Goal: Information Seeking & Learning: Understand process/instructions

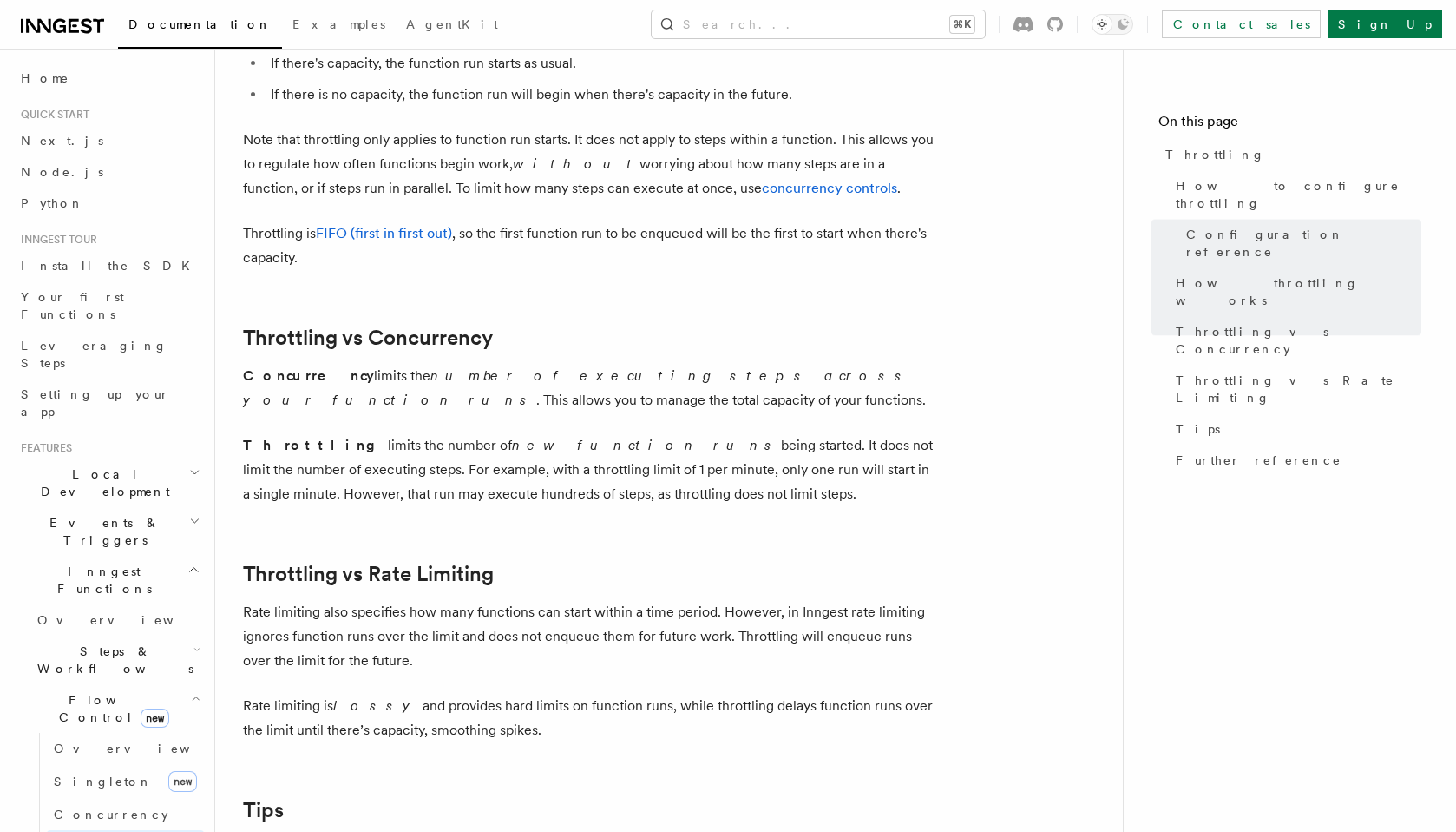
scroll to position [1465, 0]
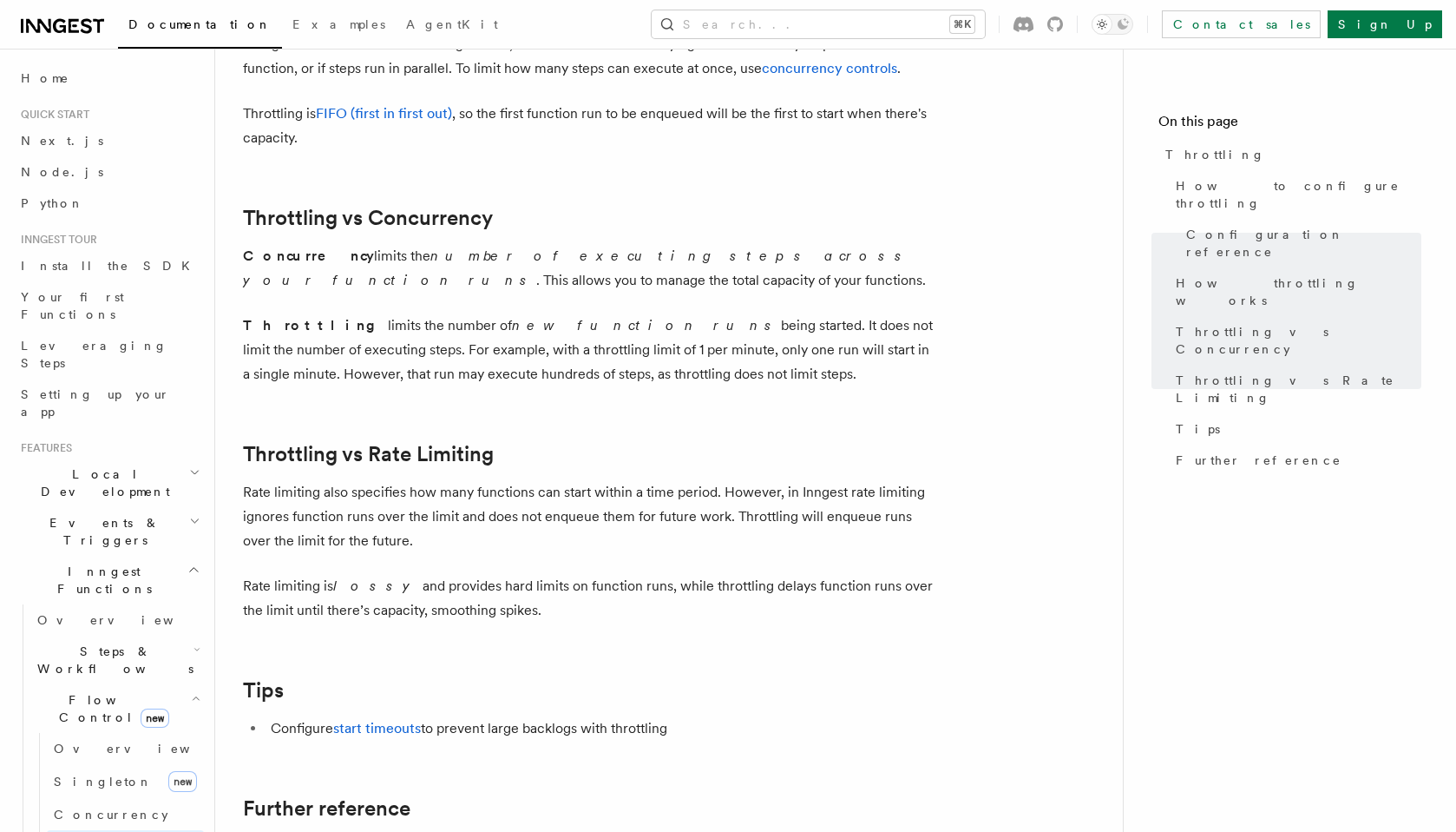
click at [435, 263] on em "number of executing steps across your function runs" at bounding box center [576, 267] width 668 height 41
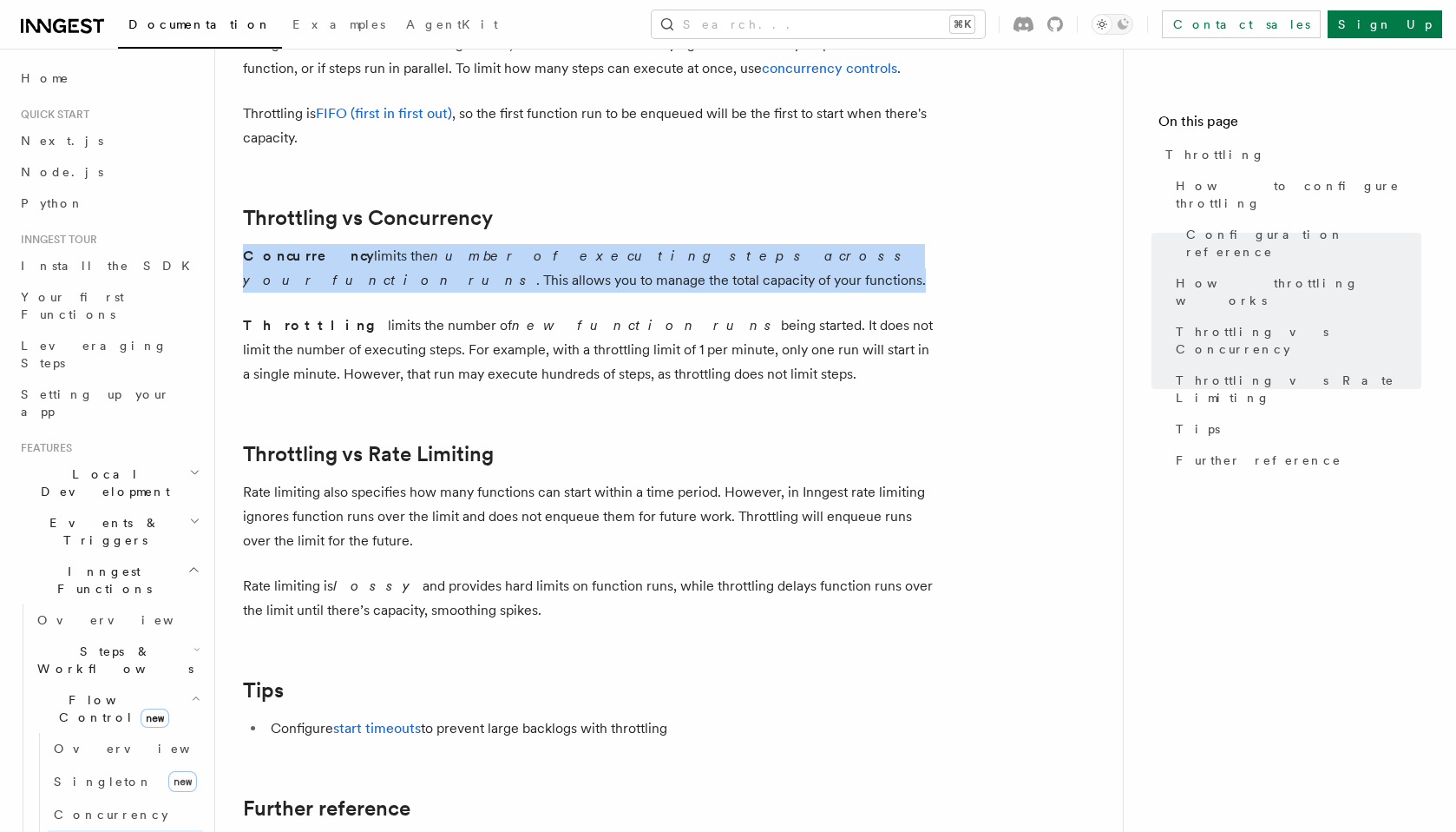
click at [435, 263] on em "number of executing steps across your function runs" at bounding box center [576, 267] width 668 height 41
click at [440, 268] on p "Concurrency limits the number of executing steps across your function runs . Th…" at bounding box center [590, 268] width 695 height 49
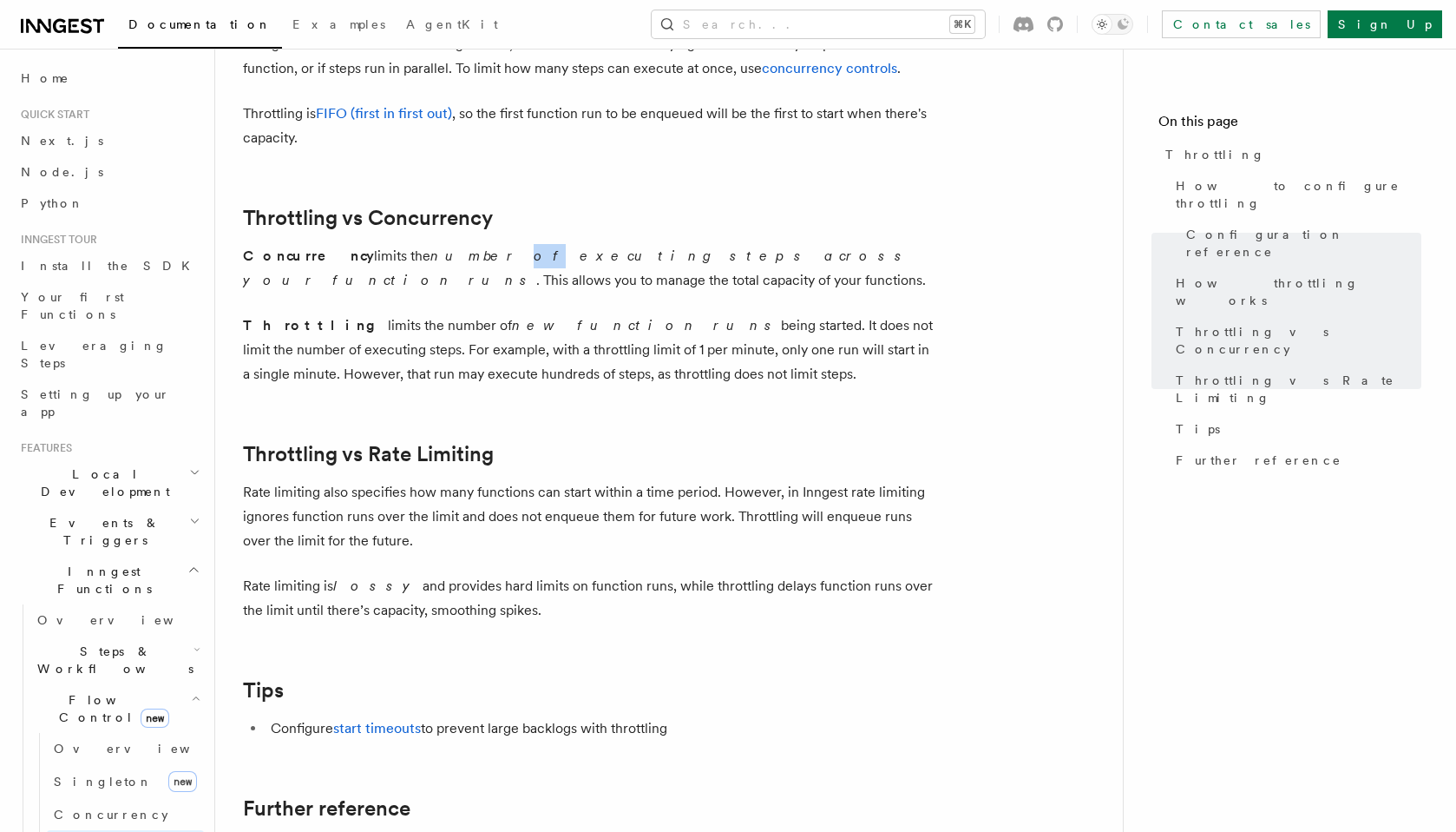
click at [440, 268] on p "Concurrency limits the number of executing steps across your function runs . Th…" at bounding box center [590, 268] width 695 height 49
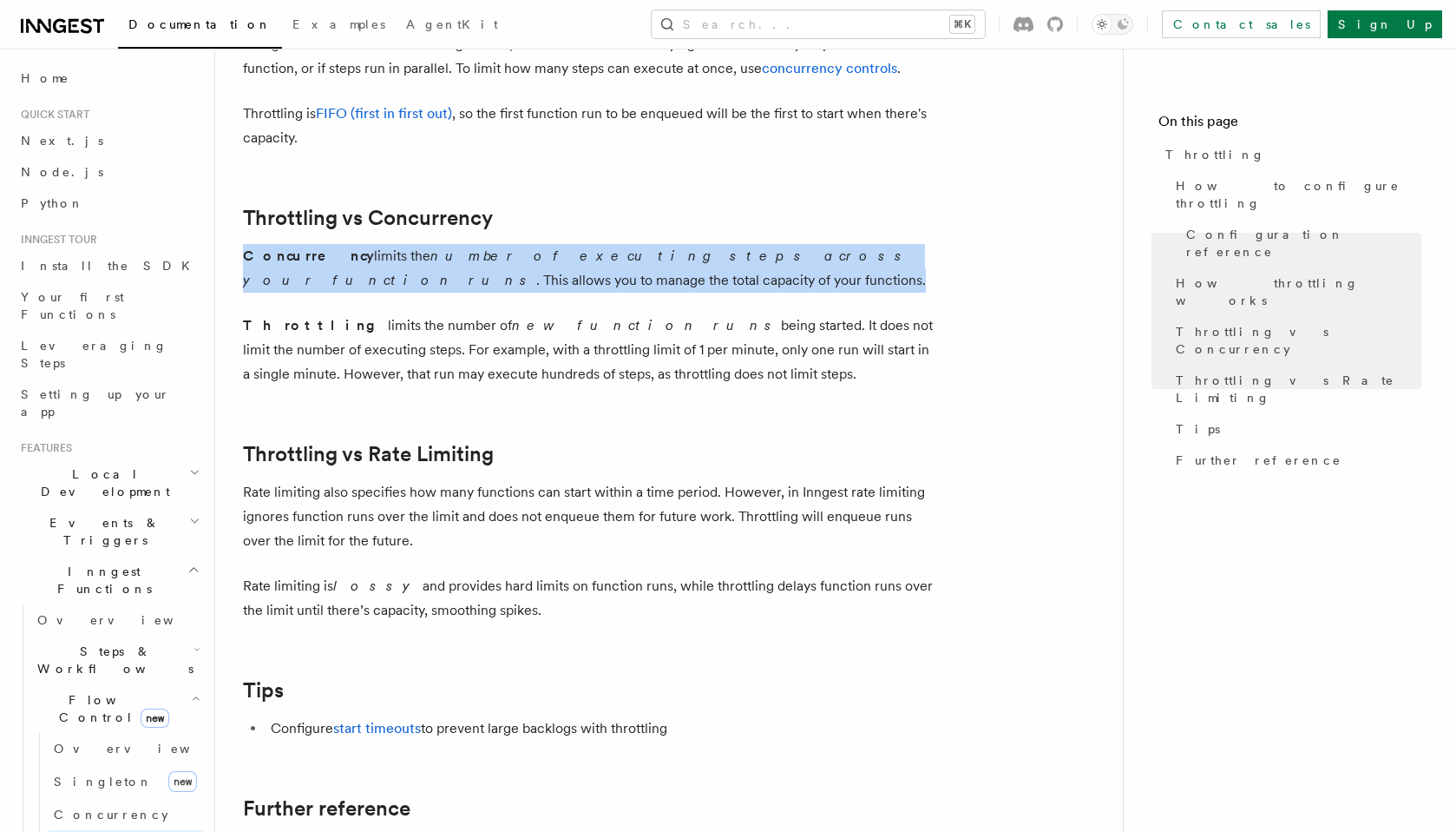
click at [440, 268] on p "Concurrency limits the number of executing steps across your function runs . Th…" at bounding box center [590, 268] width 695 height 49
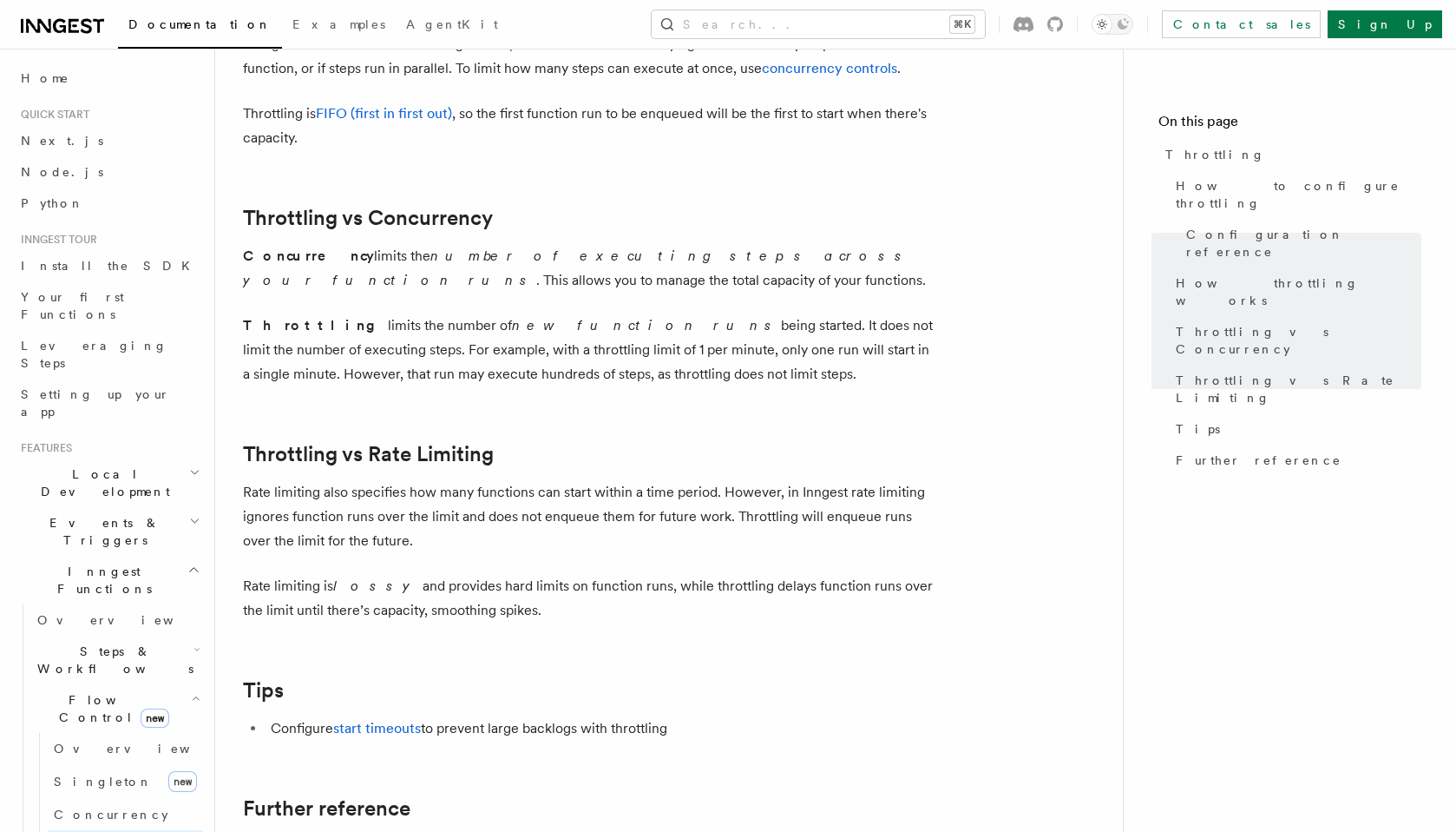
click at [407, 328] on p "Throttling limits the number of new function runs being started. It does not li…" at bounding box center [590, 349] width 695 height 73
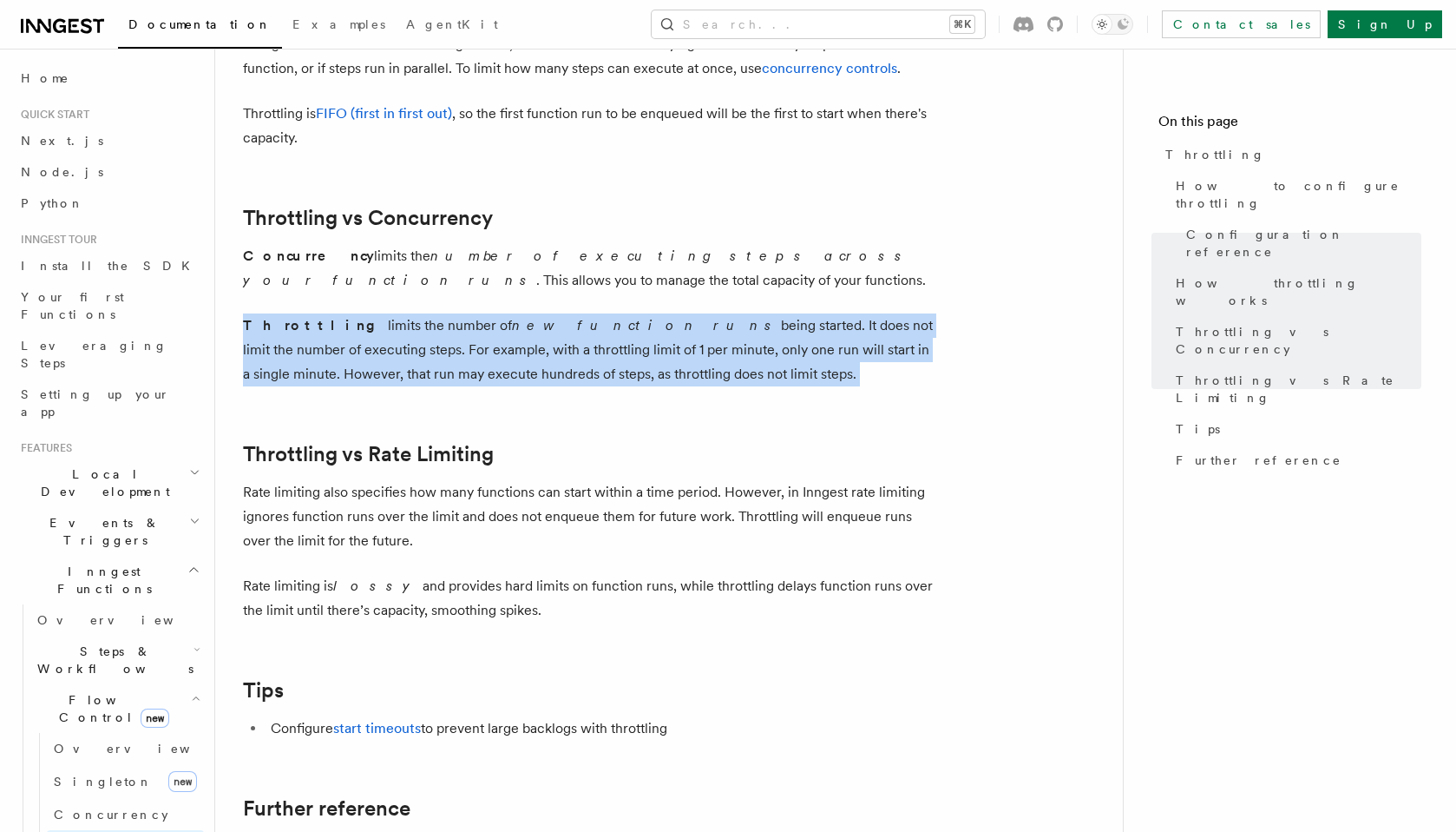
click at [407, 328] on p "Throttling limits the number of new function runs being started. It does not li…" at bounding box center [590, 349] width 695 height 73
click at [427, 452] on link "Throttling vs Rate Limiting" at bounding box center [368, 454] width 251 height 24
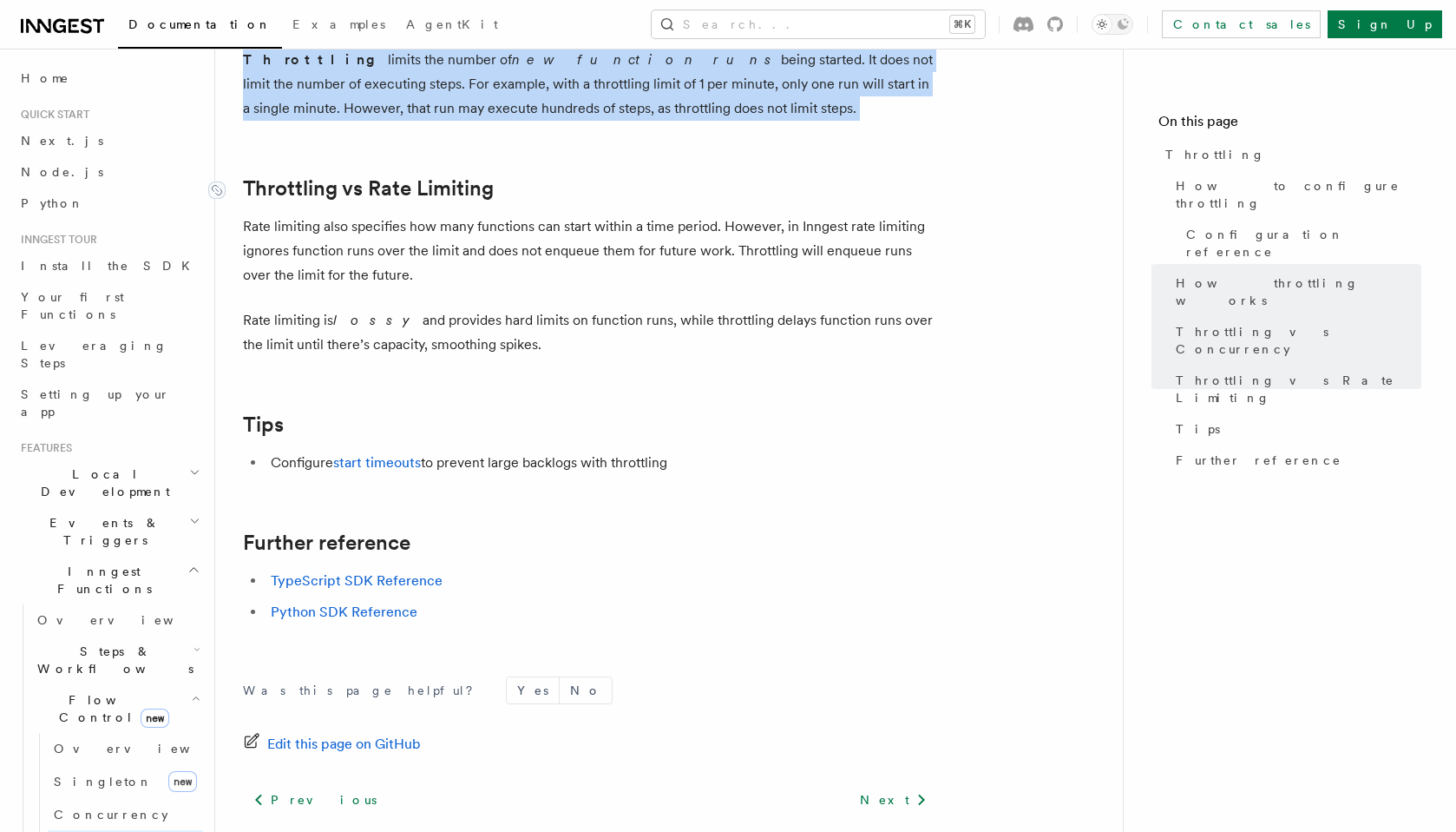
scroll to position [1733, 0]
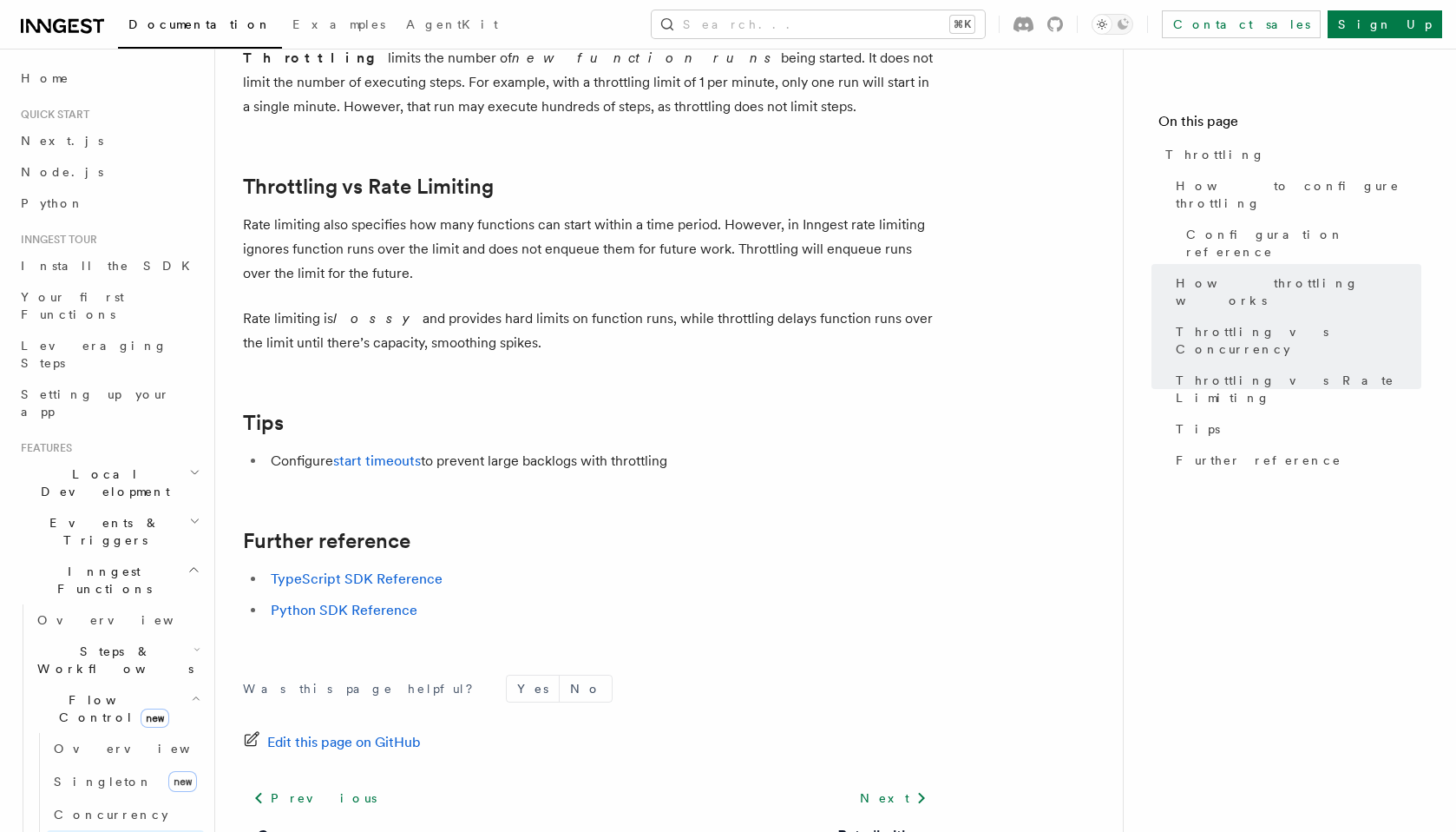
click at [386, 243] on p "Rate limiting also specifies how many functions can start within a time period.…" at bounding box center [590, 249] width 695 height 73
click at [391, 241] on p "Rate limiting also specifies how many functions can start within a time period.…" at bounding box center [590, 249] width 695 height 73
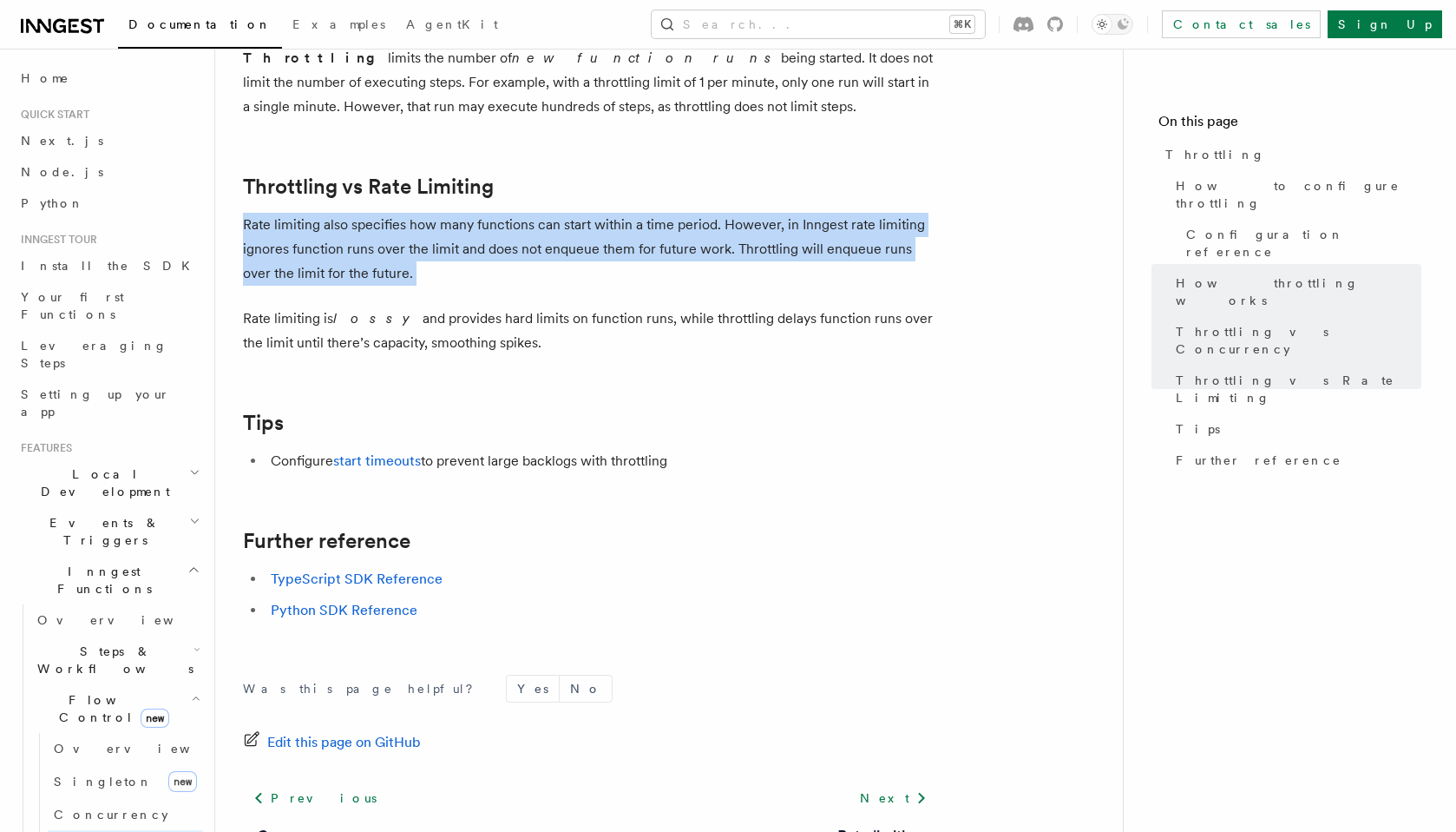
click at [391, 241] on p "Rate limiting also specifies how many functions can start within a time period.…" at bounding box center [590, 249] width 695 height 73
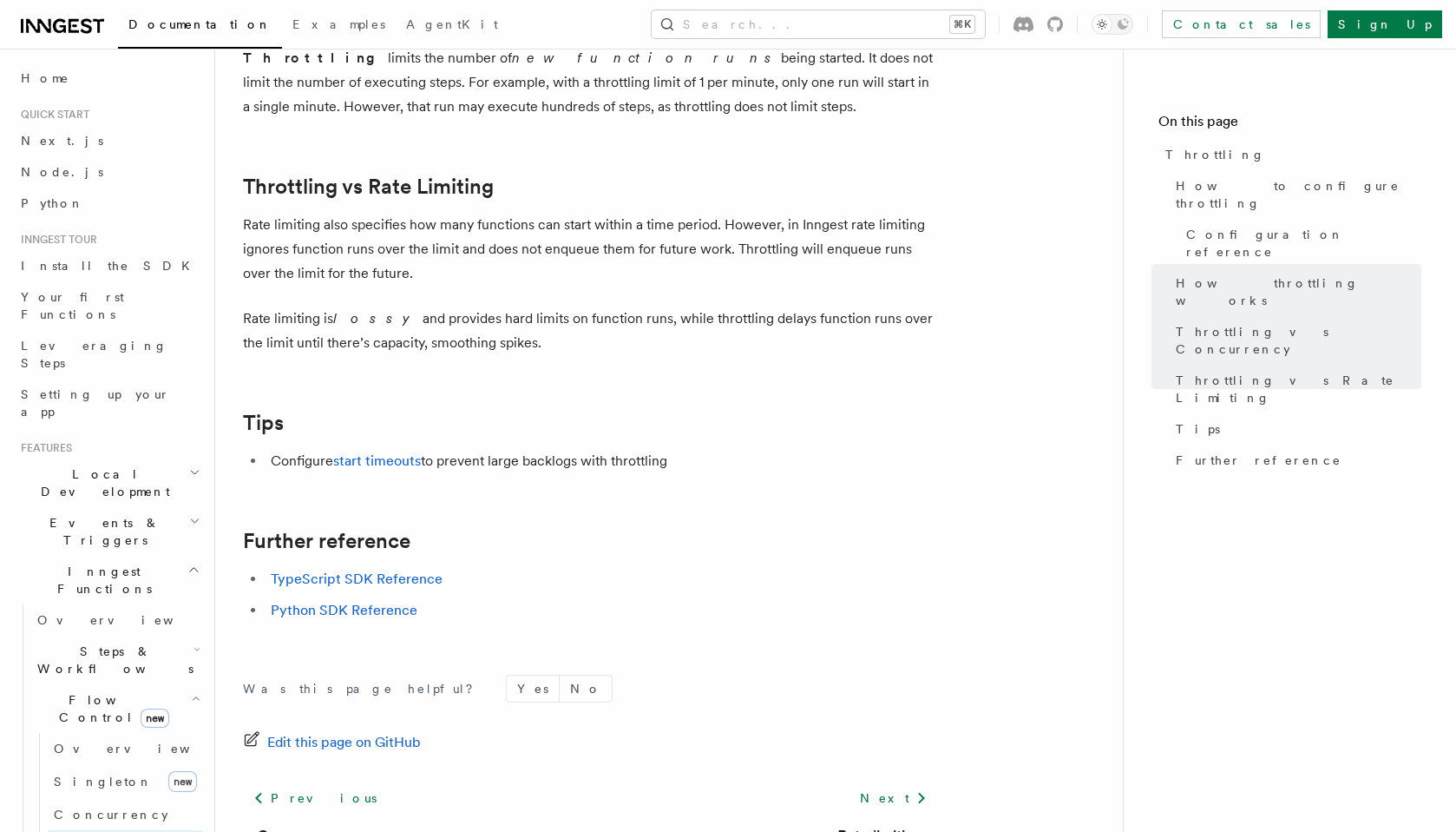
click at [387, 311] on p "Rate limiting is lossy and provides hard limits on function runs, while throttl…" at bounding box center [590, 331] width 695 height 49
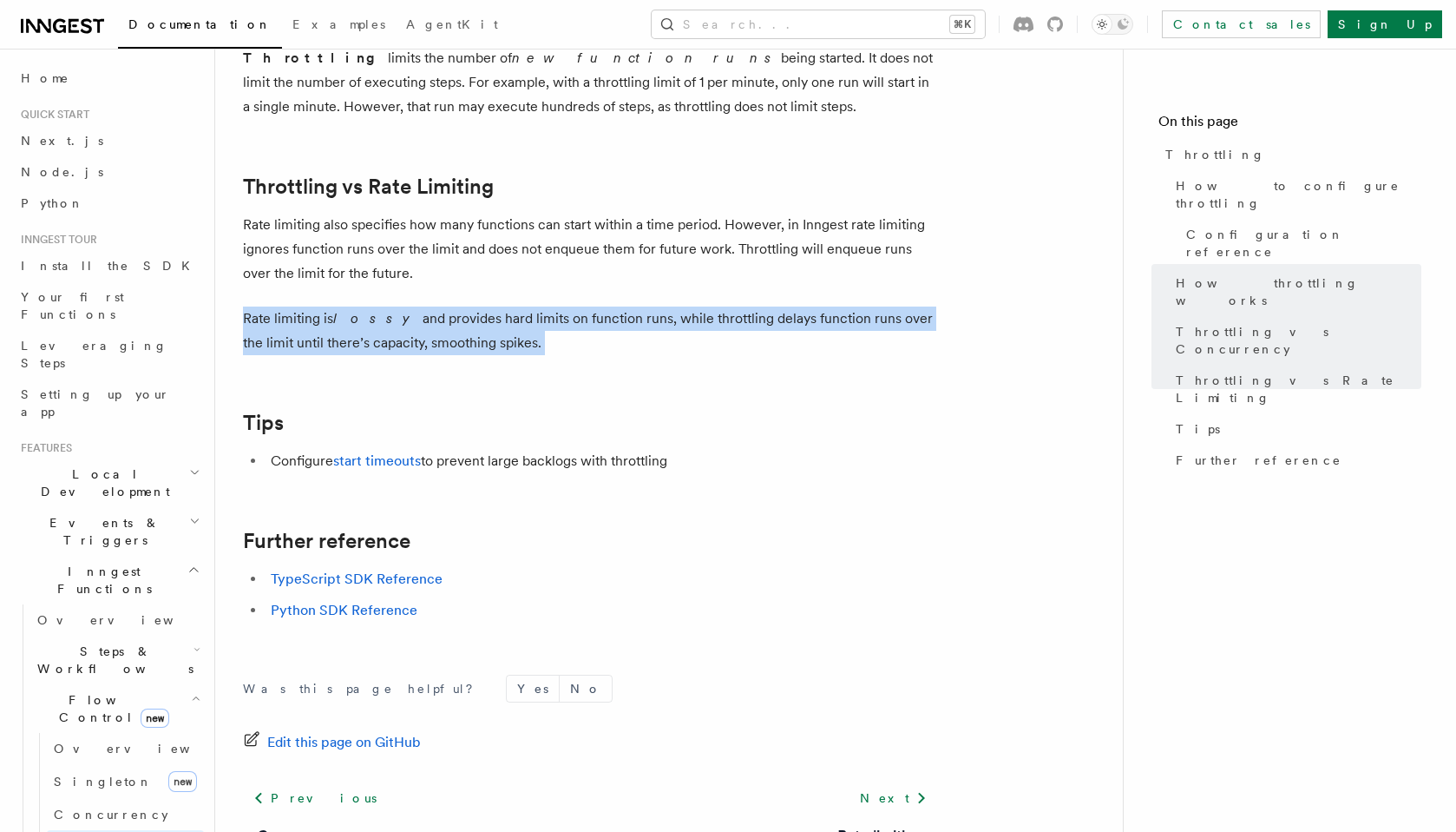
click at [387, 311] on p "Rate limiting is lossy and provides hard limits on function runs, while throttl…" at bounding box center [590, 331] width 695 height 49
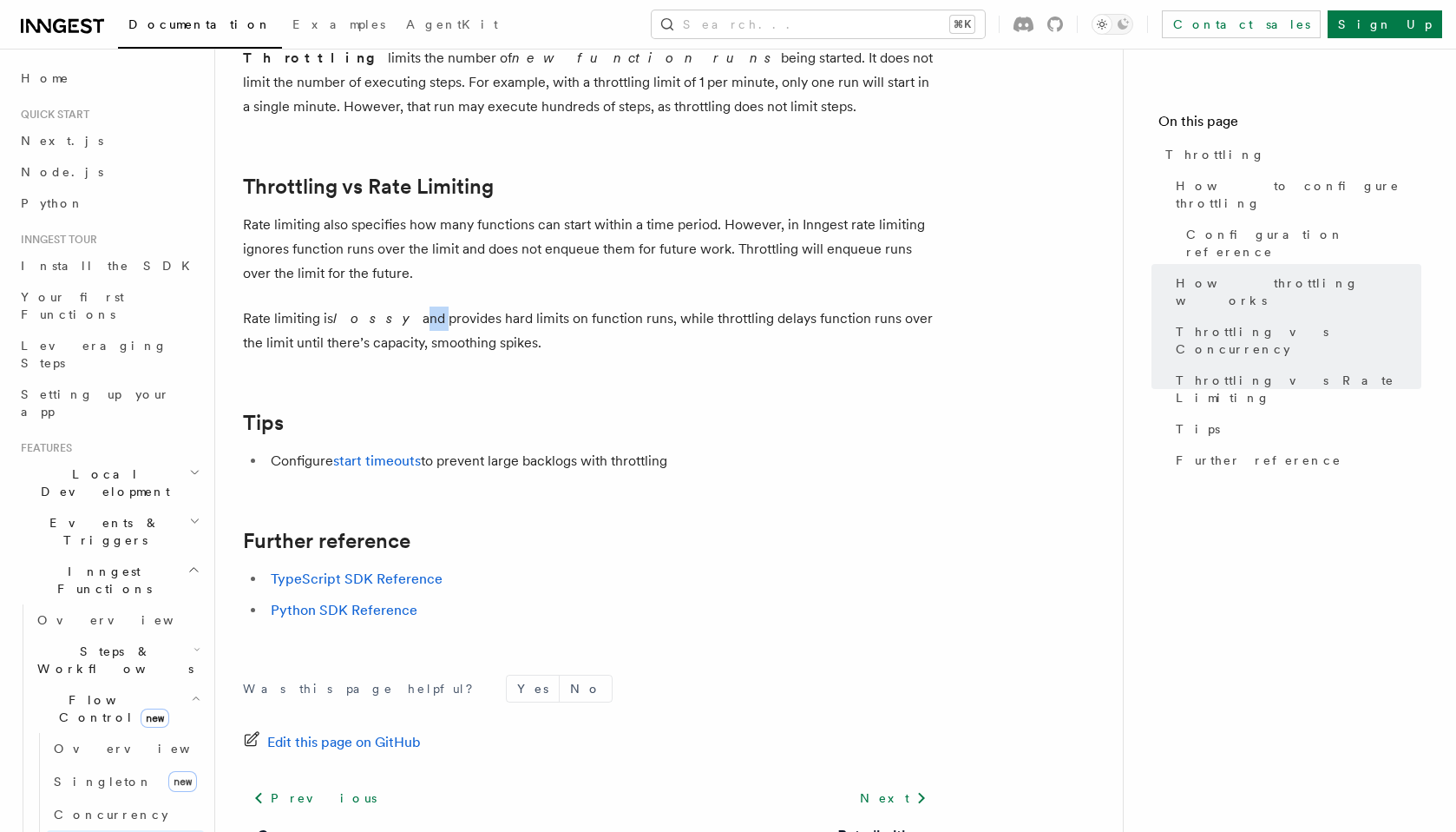
click at [387, 311] on p "Rate limiting is lossy and provides hard limits on function runs, while throttl…" at bounding box center [590, 331] width 695 height 49
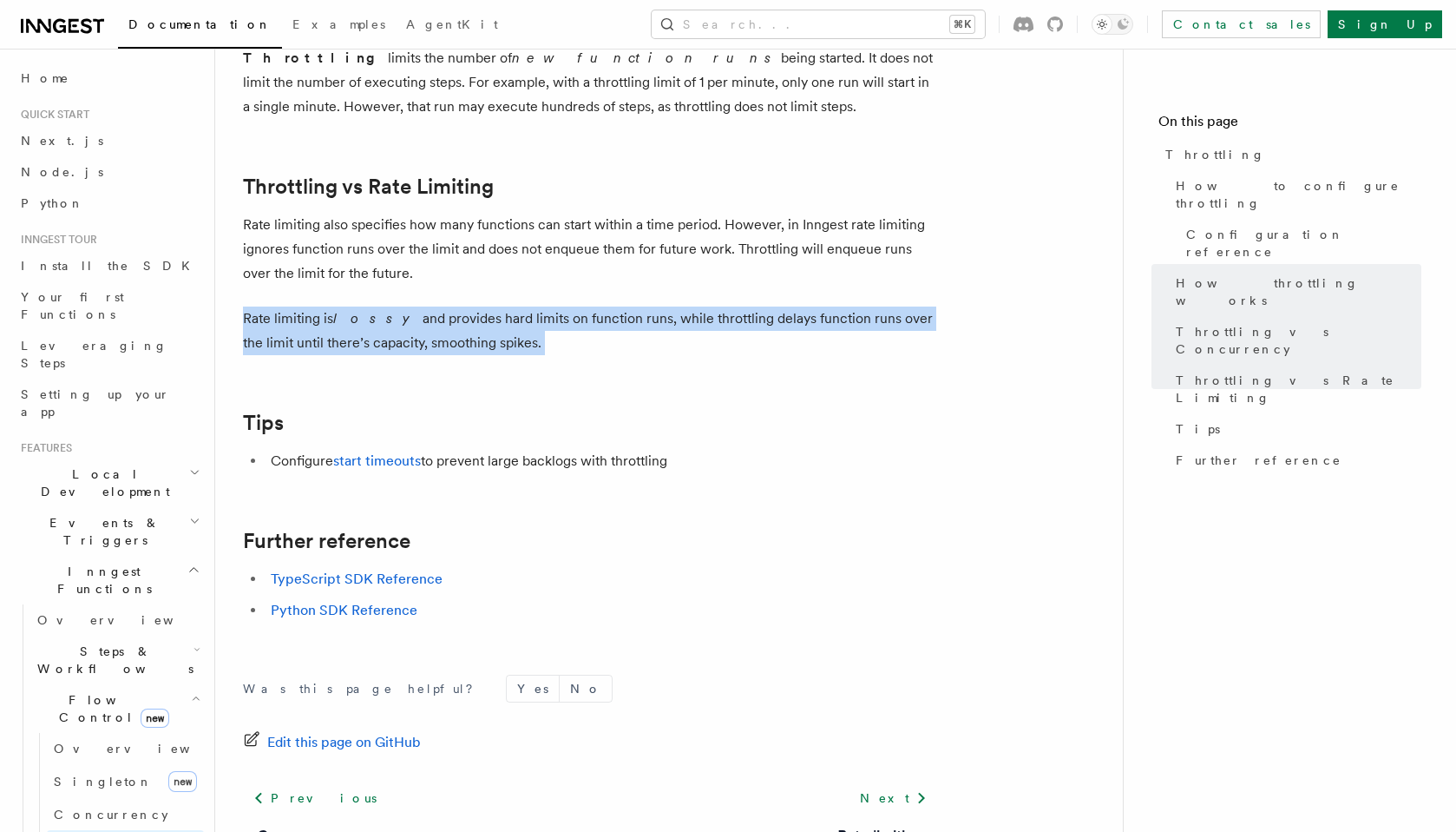
click at [387, 311] on p "Rate limiting is lossy and provides hard limits on function runs, while throttl…" at bounding box center [590, 331] width 695 height 49
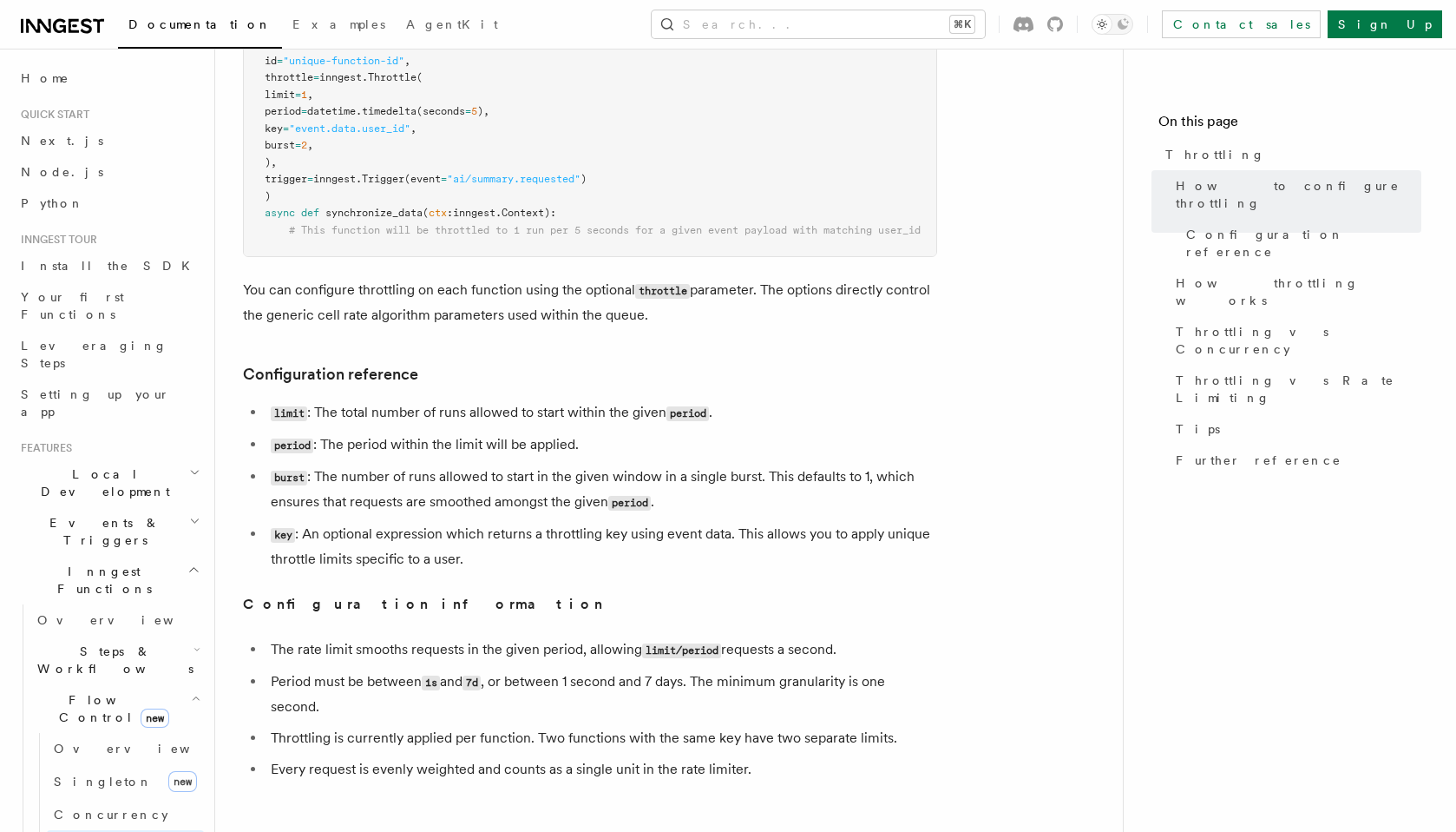
scroll to position [429, 0]
click at [585, 467] on li "burst : The number of runs allowed to start in the given window in a single bur…" at bounding box center [601, 489] width 672 height 51
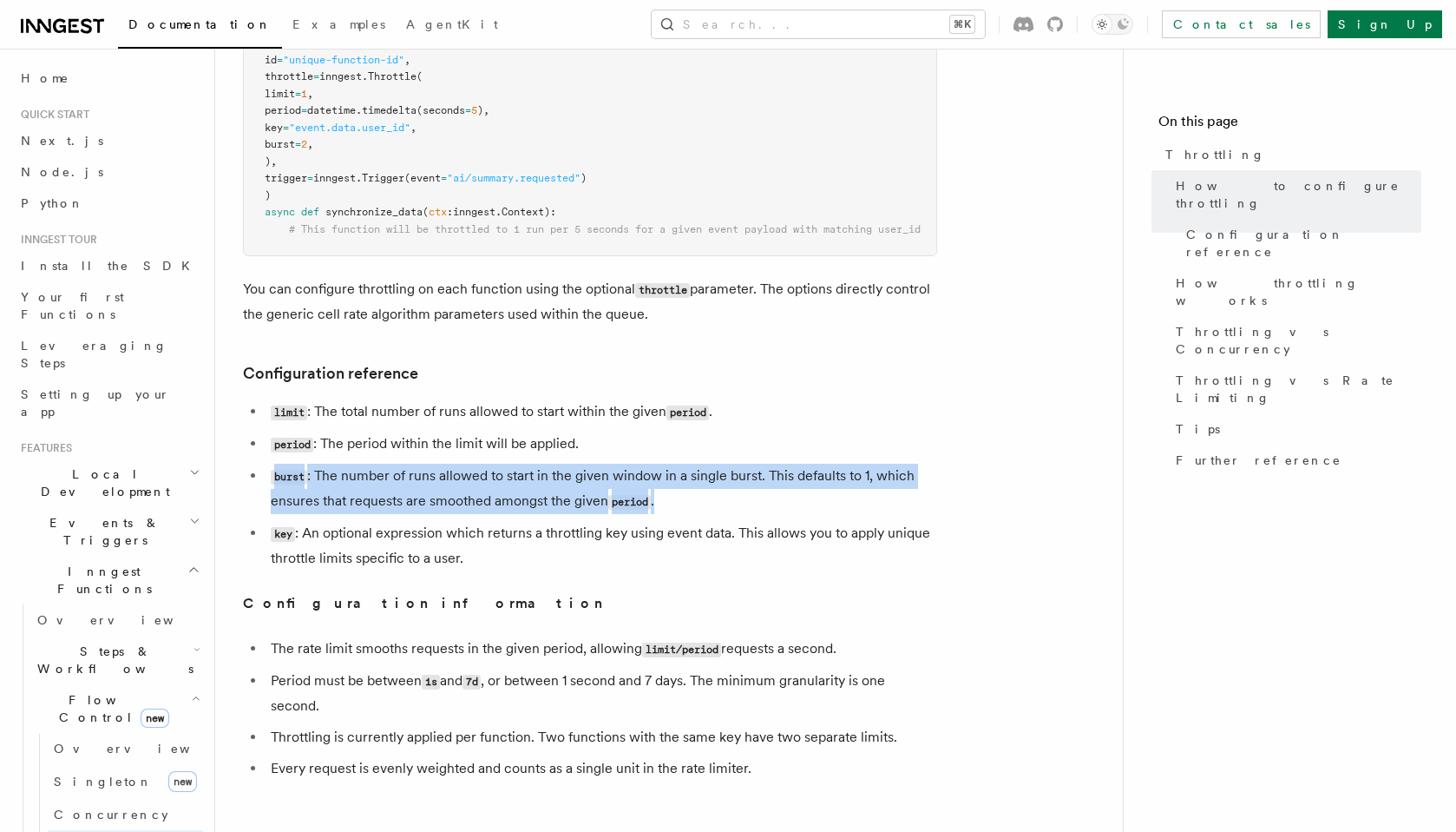
click at [585, 467] on li "burst : The number of runs allowed to start in the given window in a single bur…" at bounding box center [601, 489] width 672 height 51
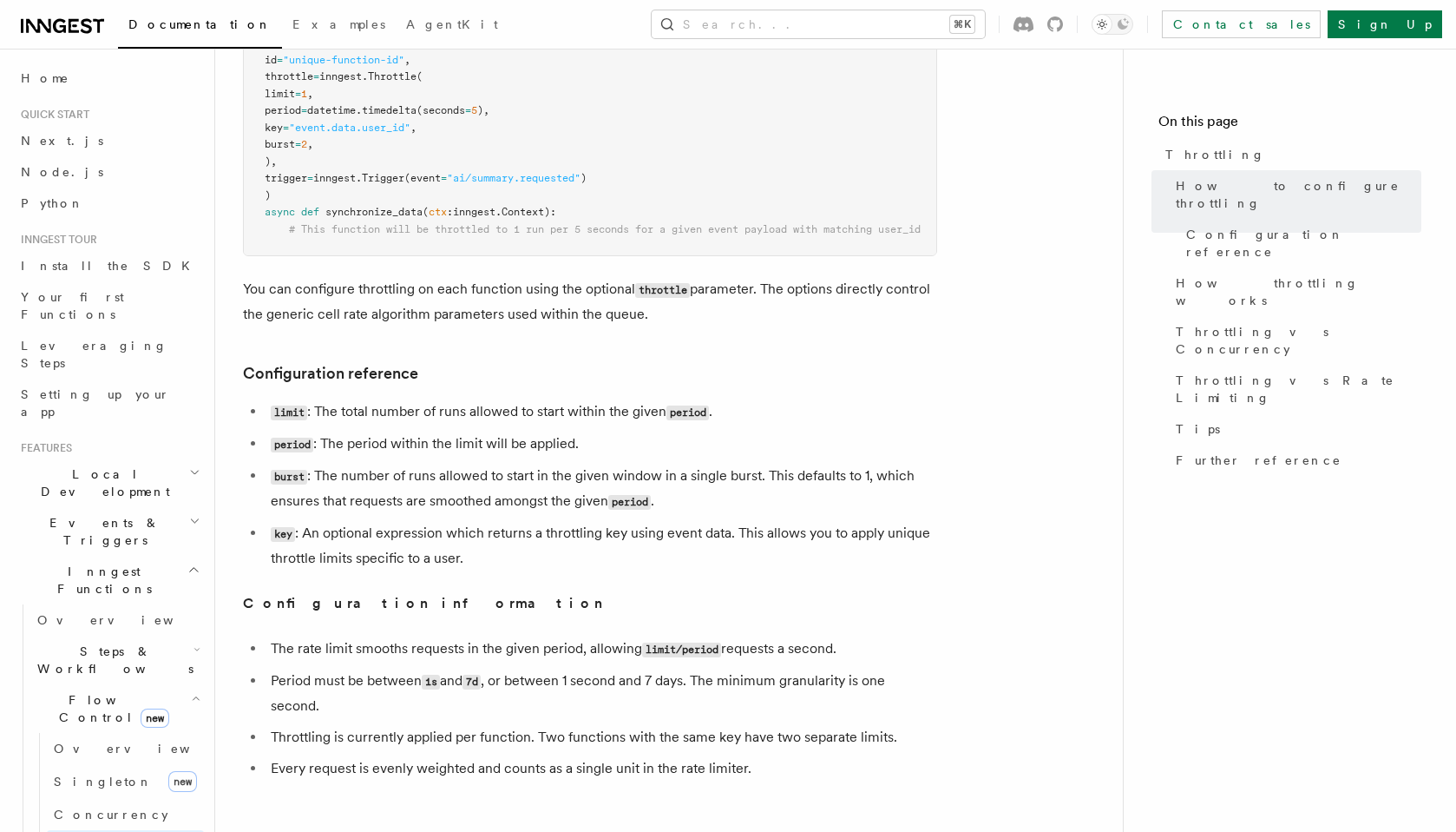
click at [538, 409] on li "limit : The total number of runs allowed to start within the given period ." at bounding box center [601, 412] width 672 height 25
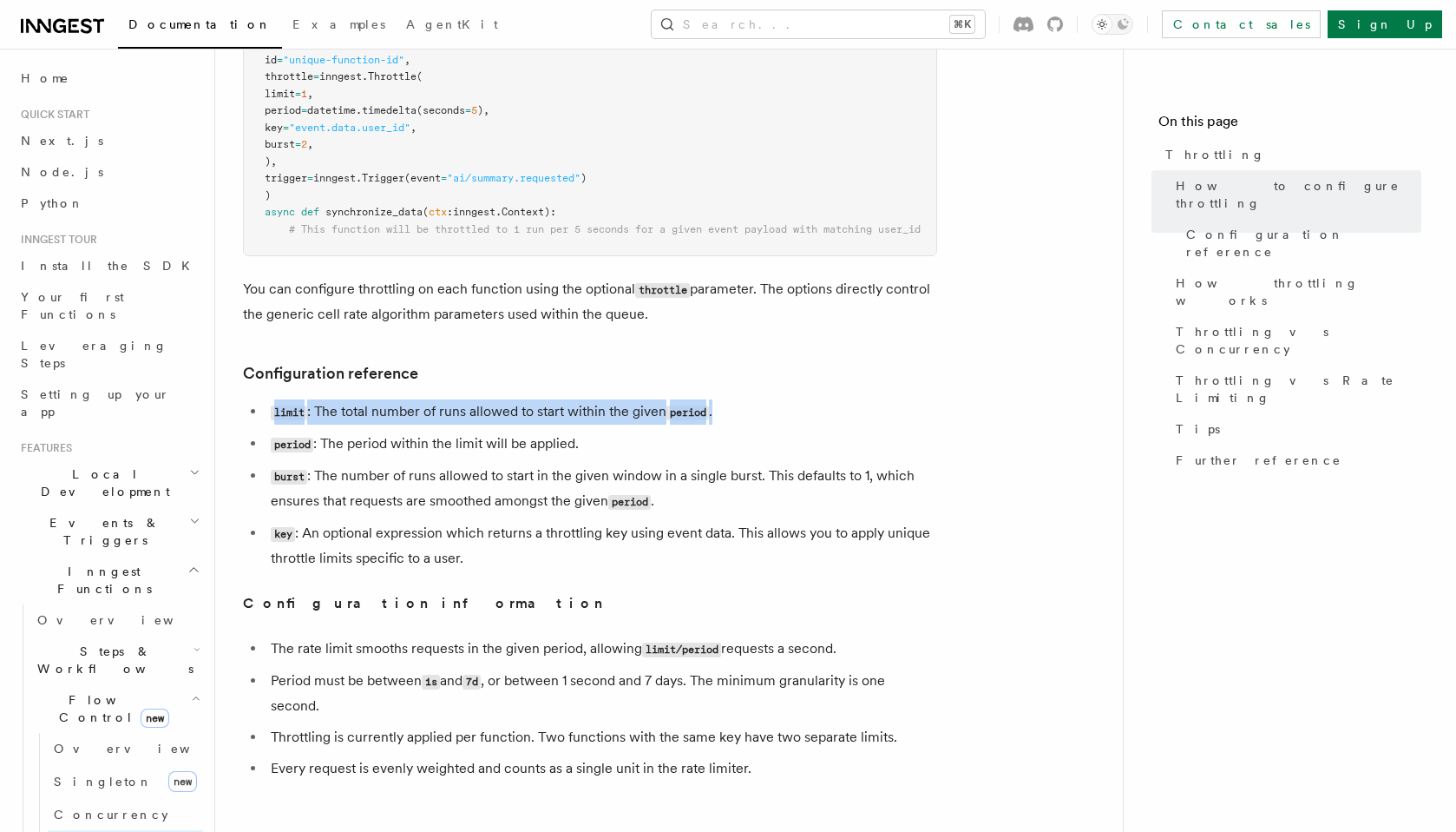
click at [538, 409] on li "limit : The total number of runs allowed to start within the given period ." at bounding box center [601, 412] width 672 height 25
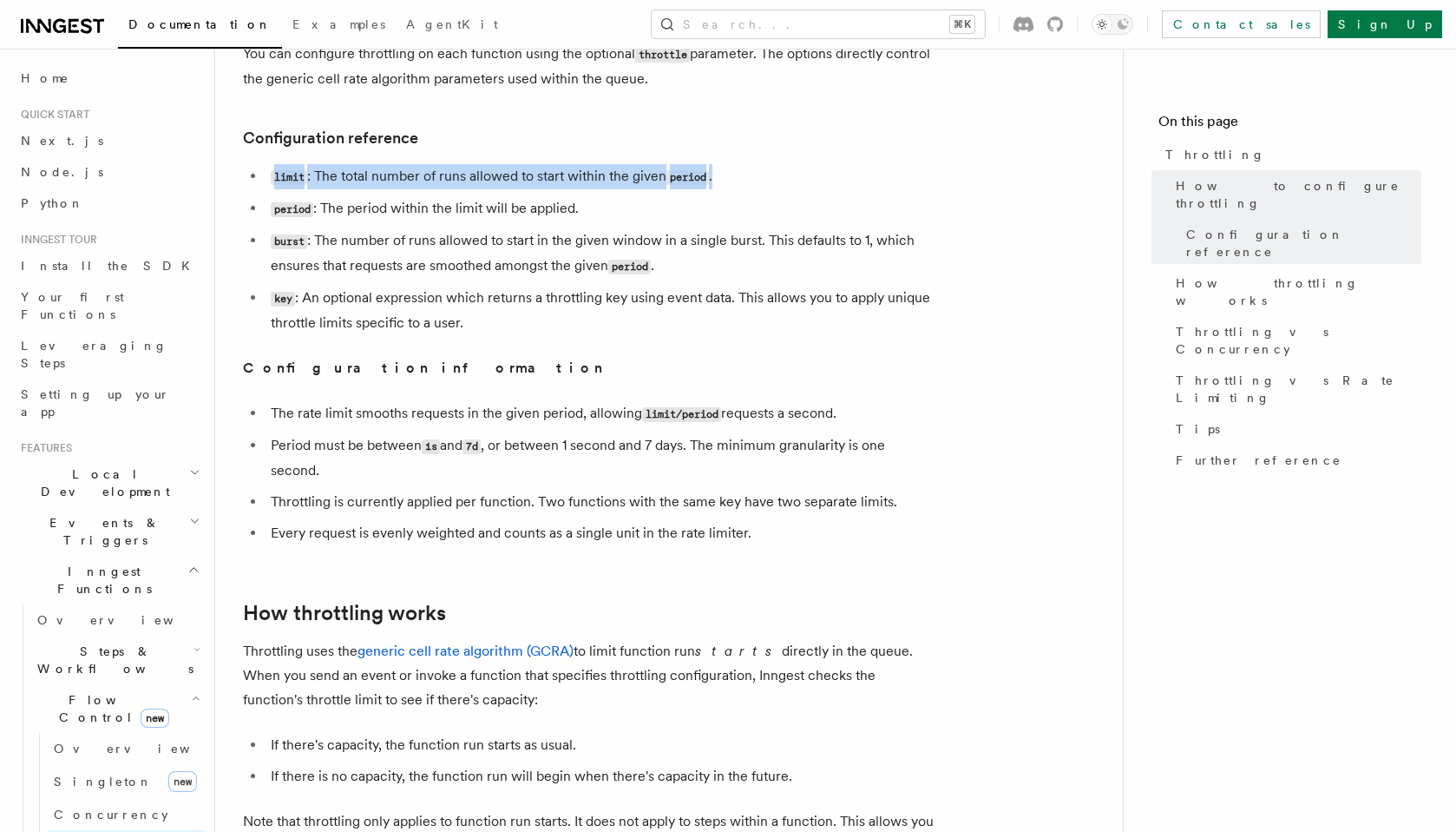
scroll to position [667, 0]
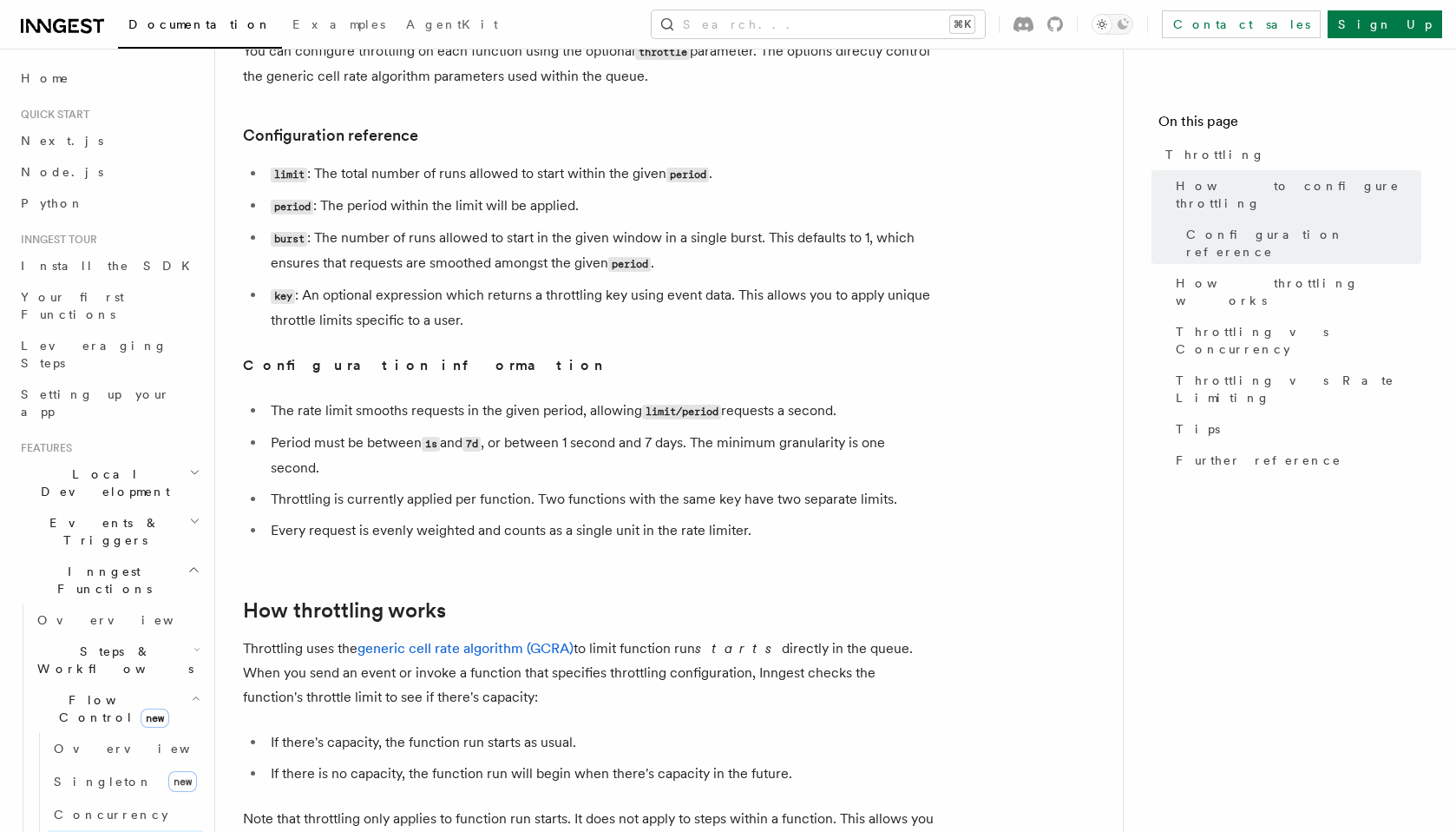
click at [379, 510] on li "Throttling is currently applied per function. Two functions with the same key h…" at bounding box center [601, 499] width 672 height 24
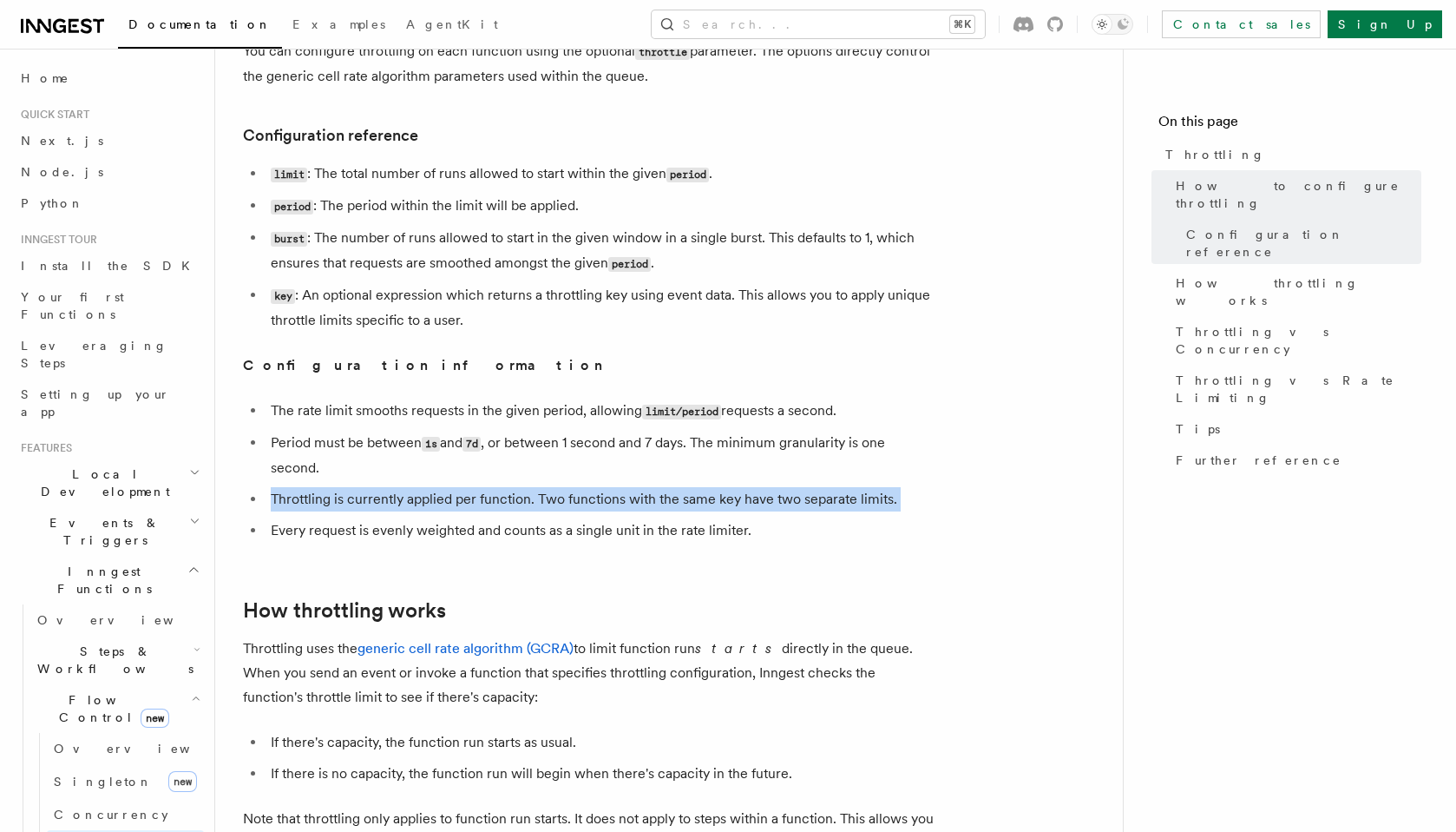
click at [379, 510] on li "Throttling is currently applied per function. Two functions with the same key h…" at bounding box center [601, 499] width 672 height 24
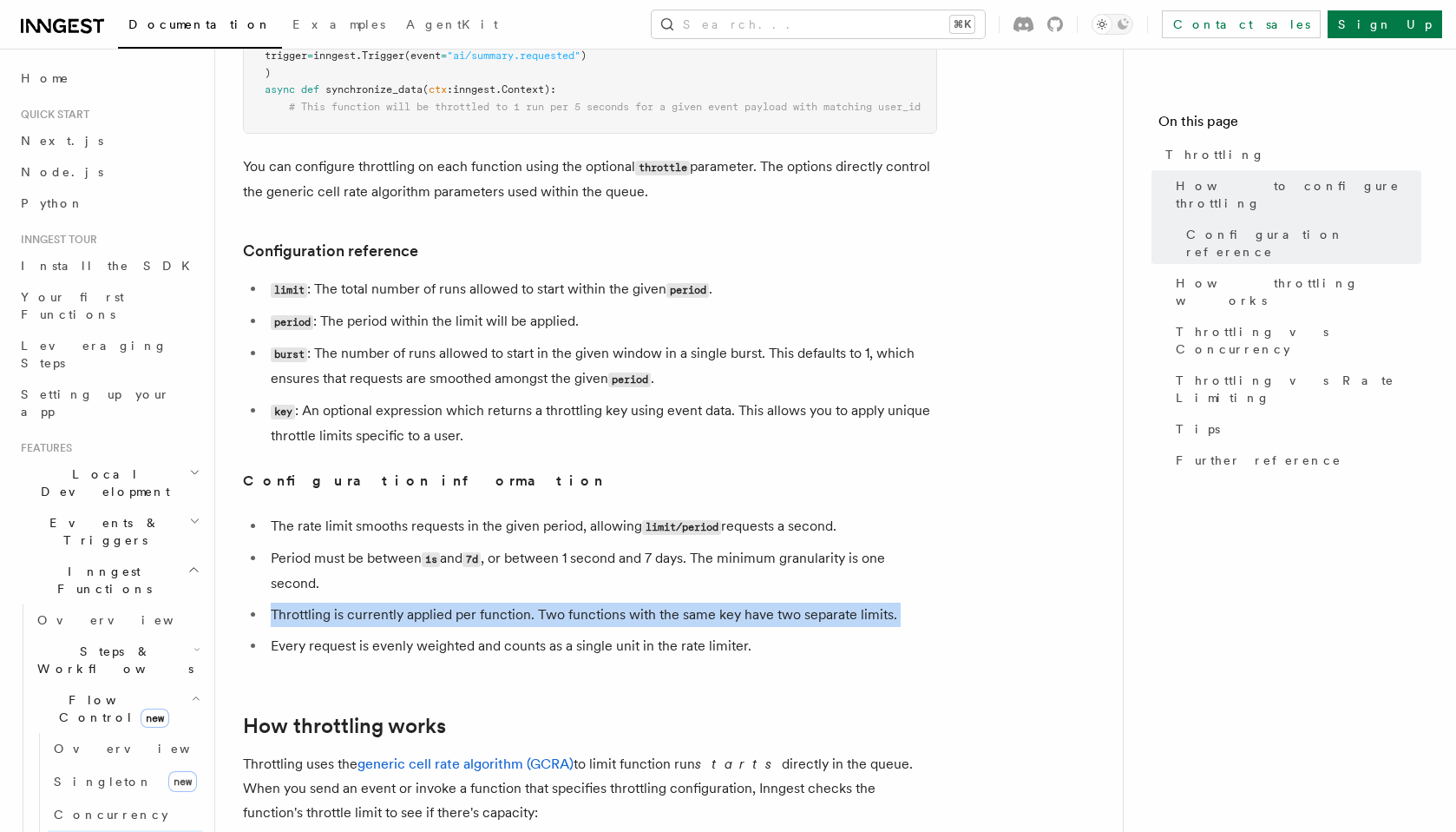
scroll to position [535, 0]
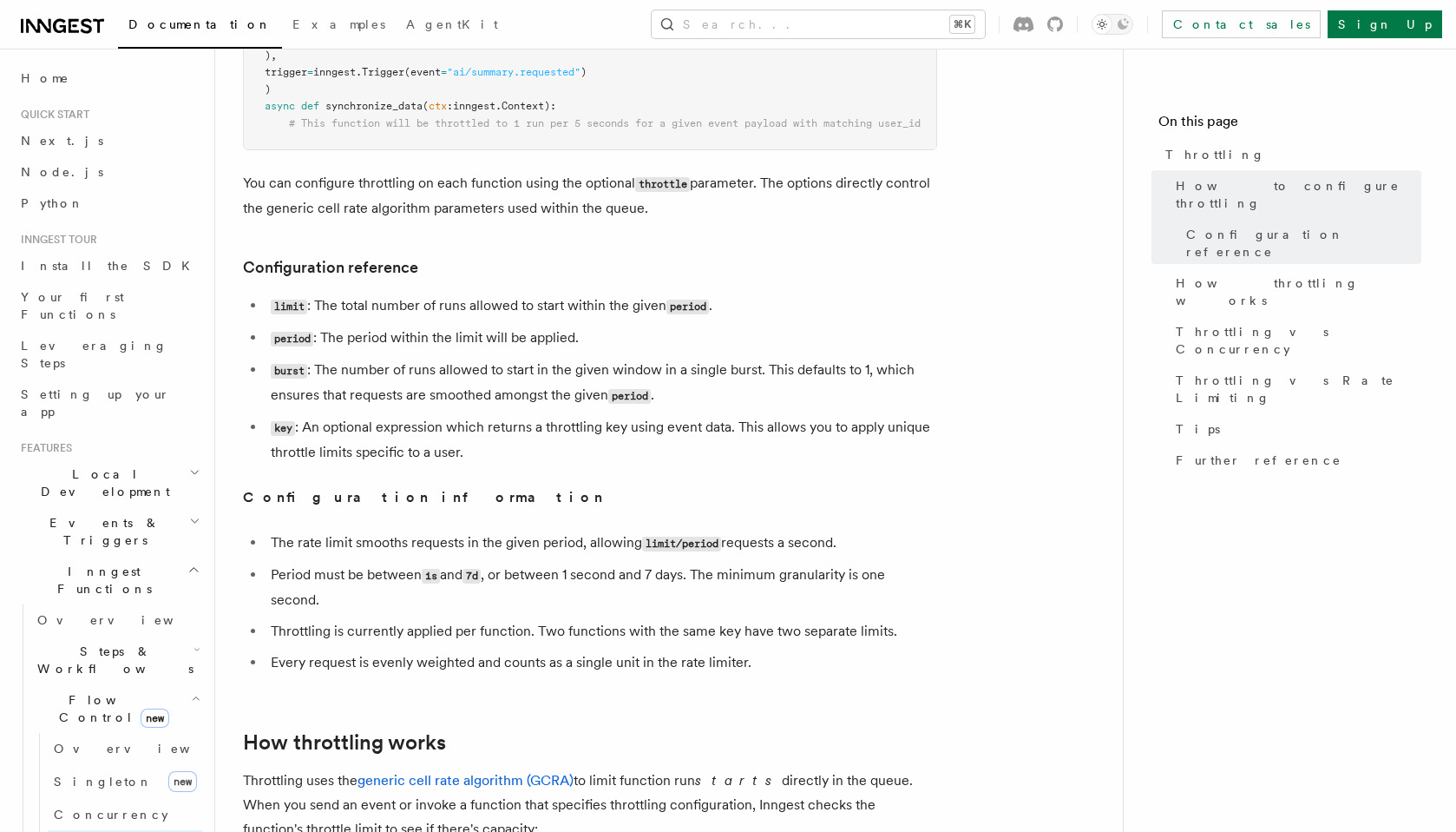
click at [426, 392] on li "burst : The number of runs allowed to start in the given window in a single bur…" at bounding box center [601, 383] width 672 height 51
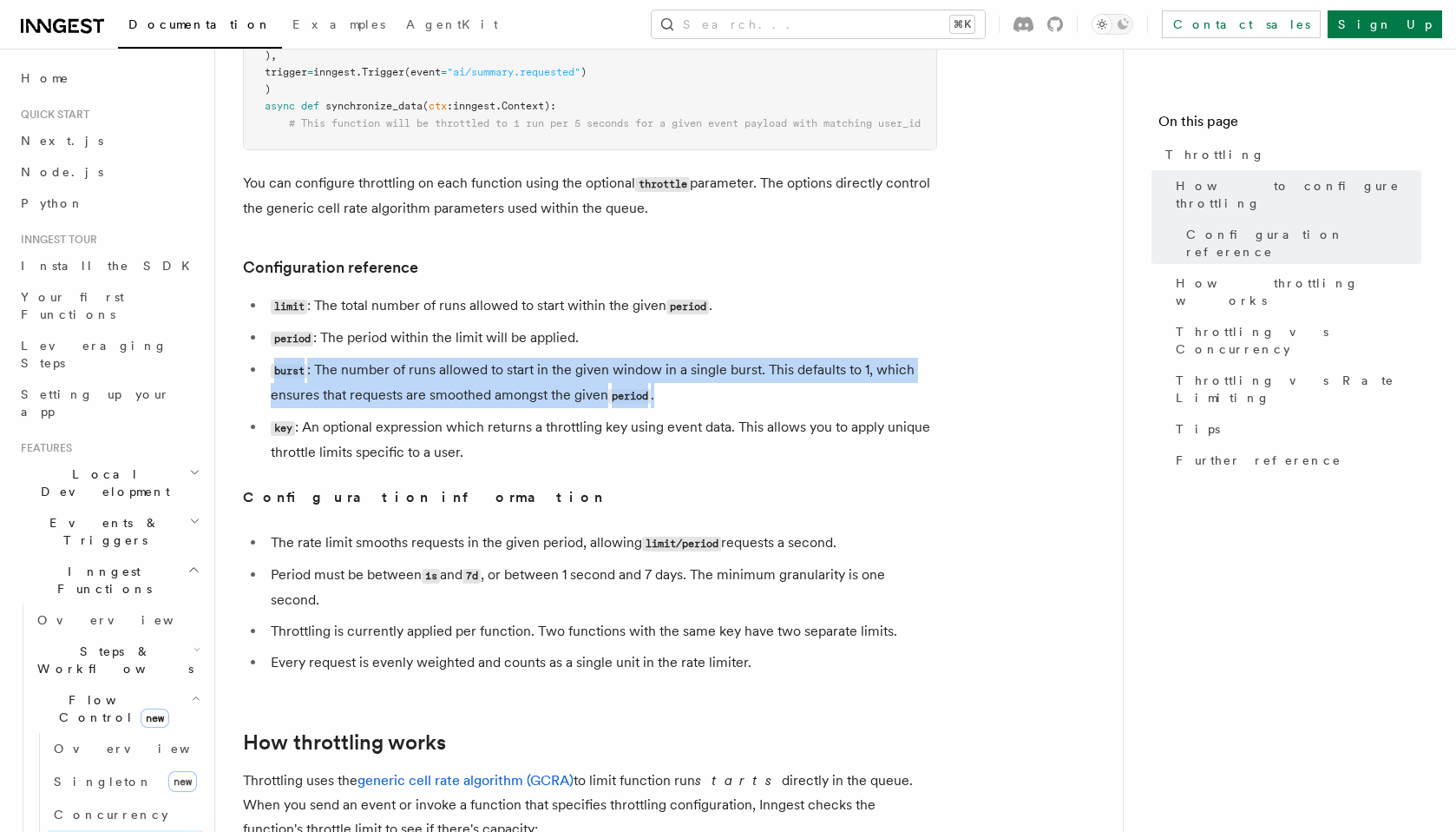
click at [426, 392] on li "burst : The number of runs allowed to start in the given window in a single bur…" at bounding box center [601, 383] width 672 height 51
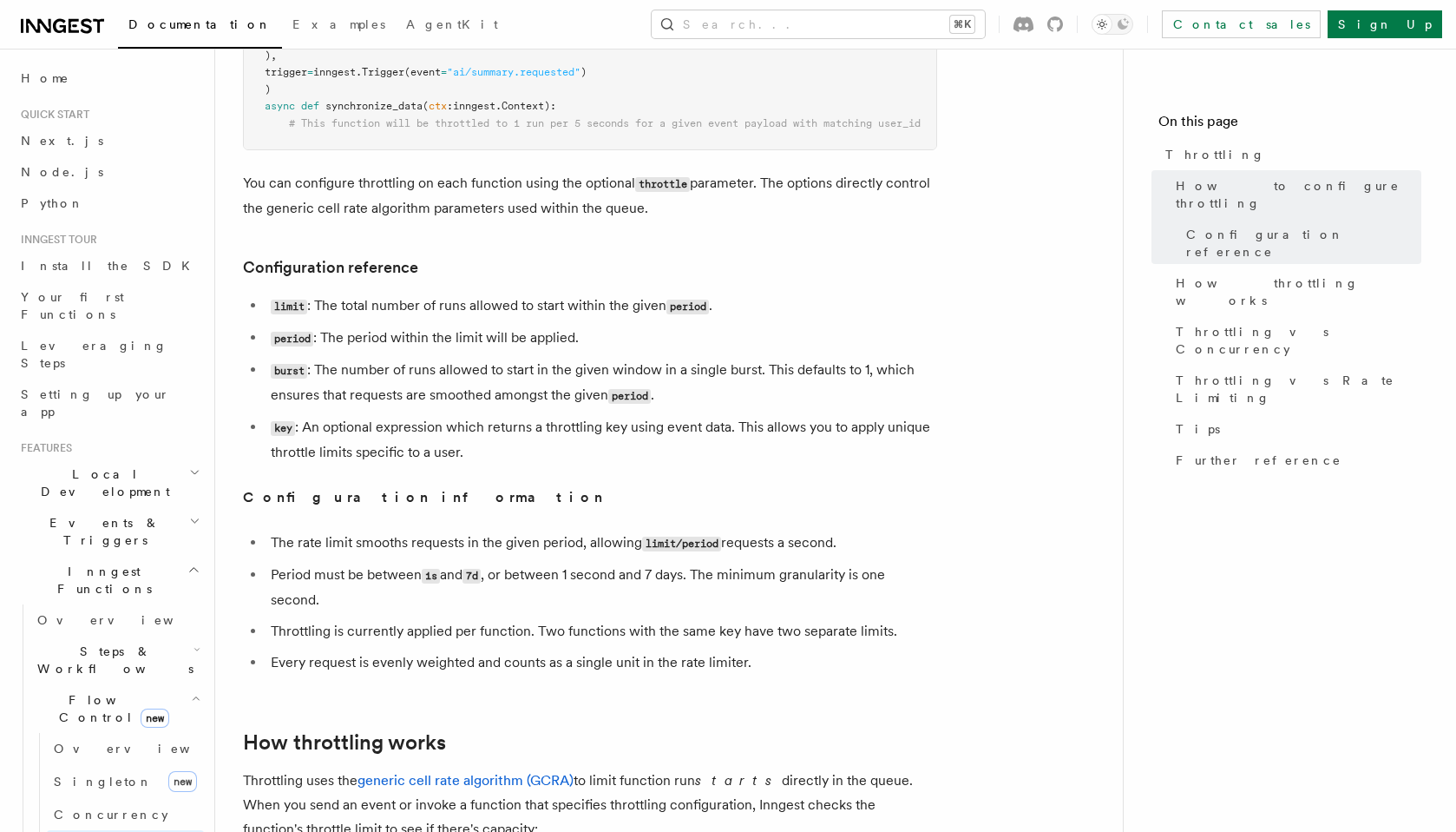
click at [467, 365] on li "burst : The number of runs allowed to start in the given window in a single bur…" at bounding box center [601, 383] width 672 height 51
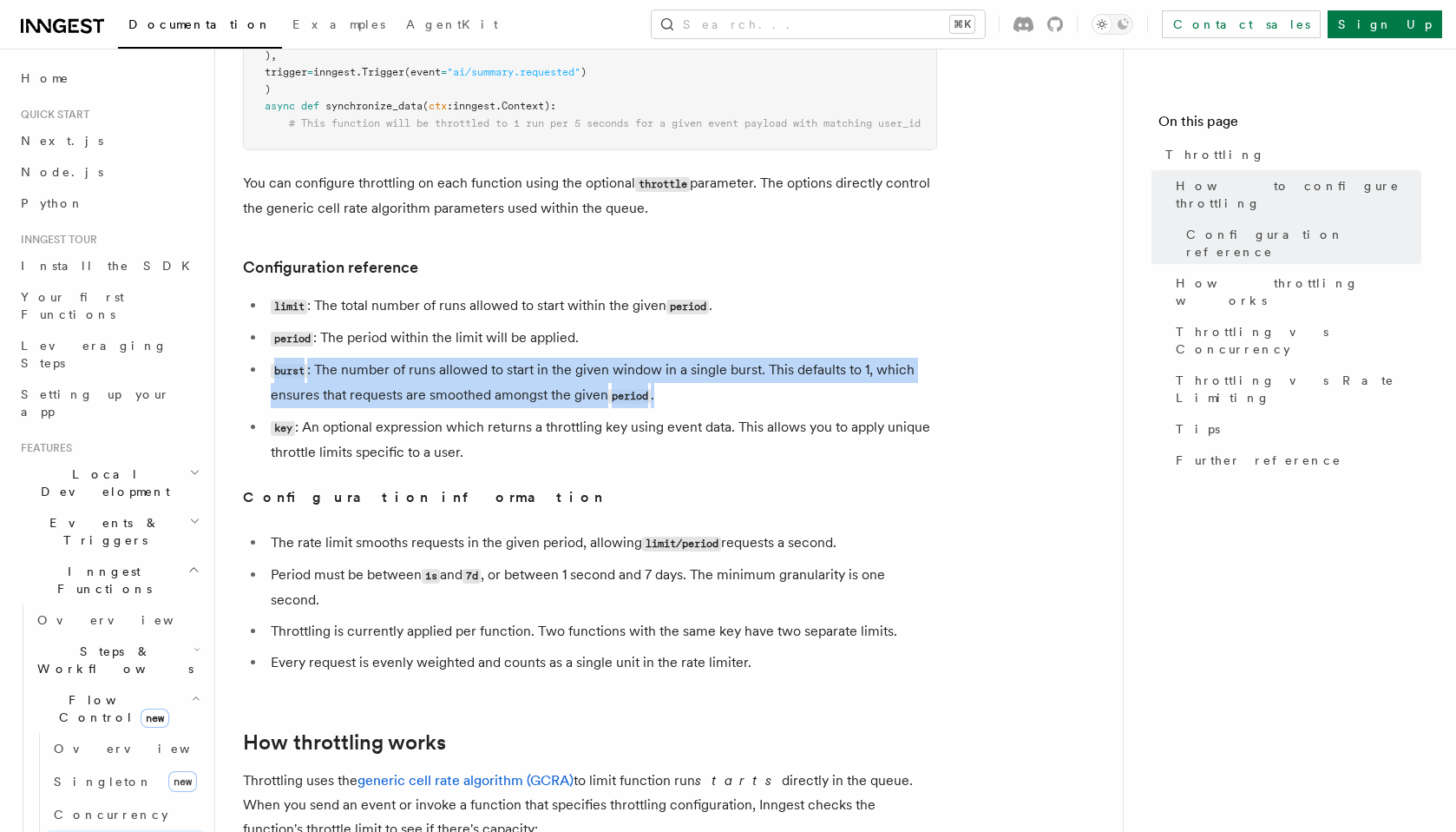
click at [467, 365] on li "burst : The number of runs allowed to start in the given window in a single bur…" at bounding box center [601, 383] width 672 height 51
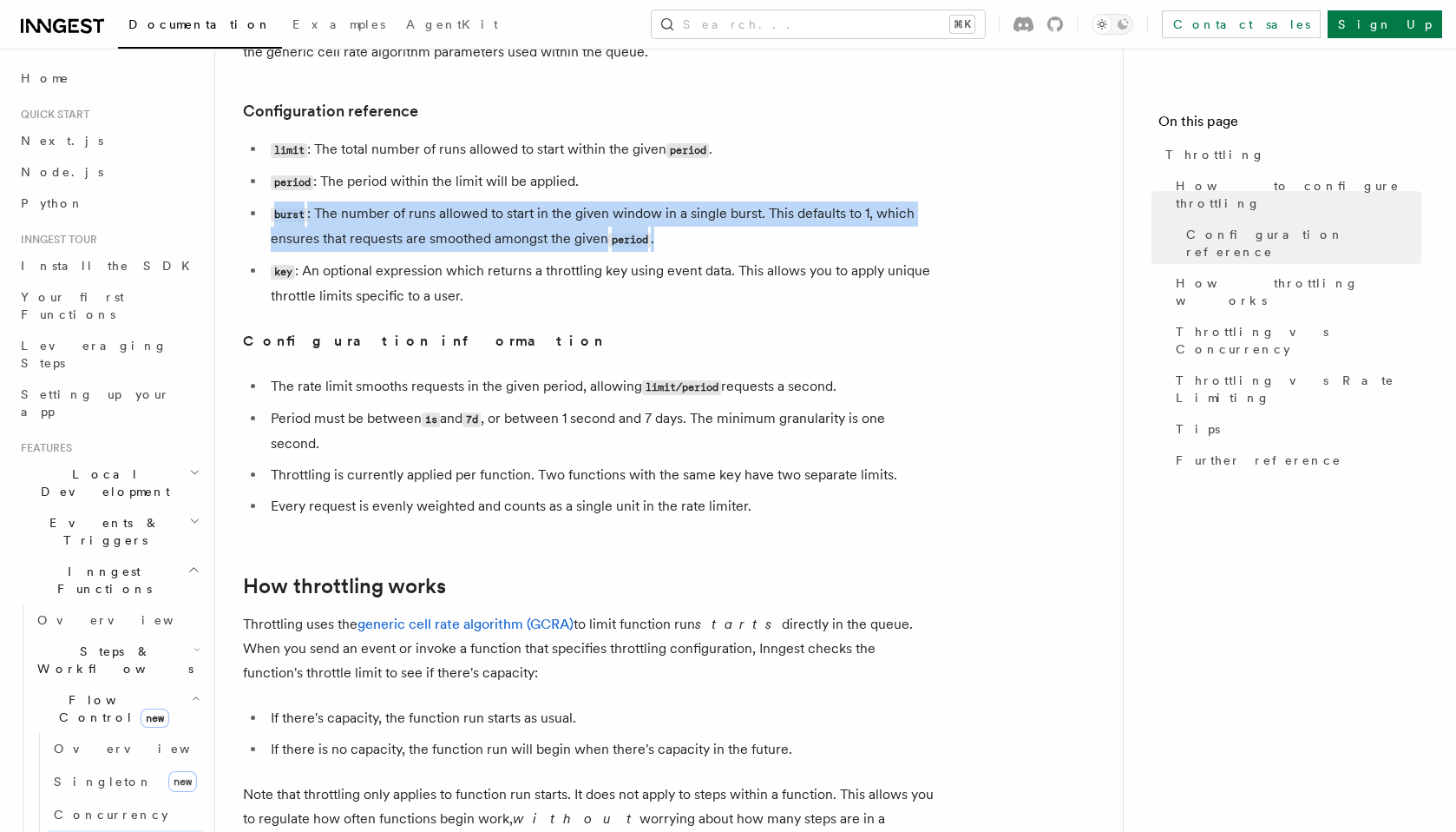
scroll to position [679, 0]
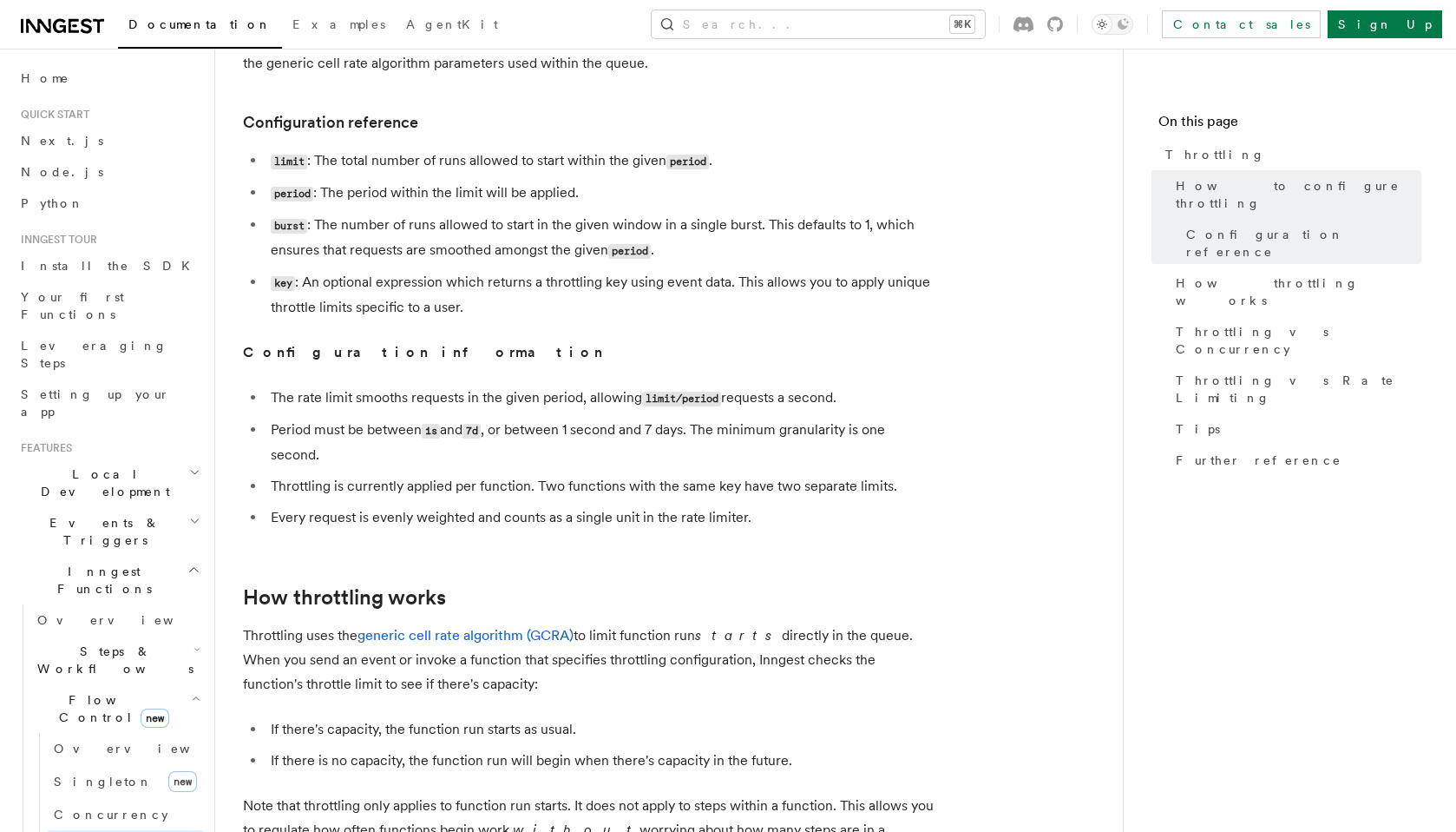
click at [413, 340] on article "Features Inngest Functions Flow Control Throttling Throttling allows you to spe…" at bounding box center [668, 706] width 852 height 2620
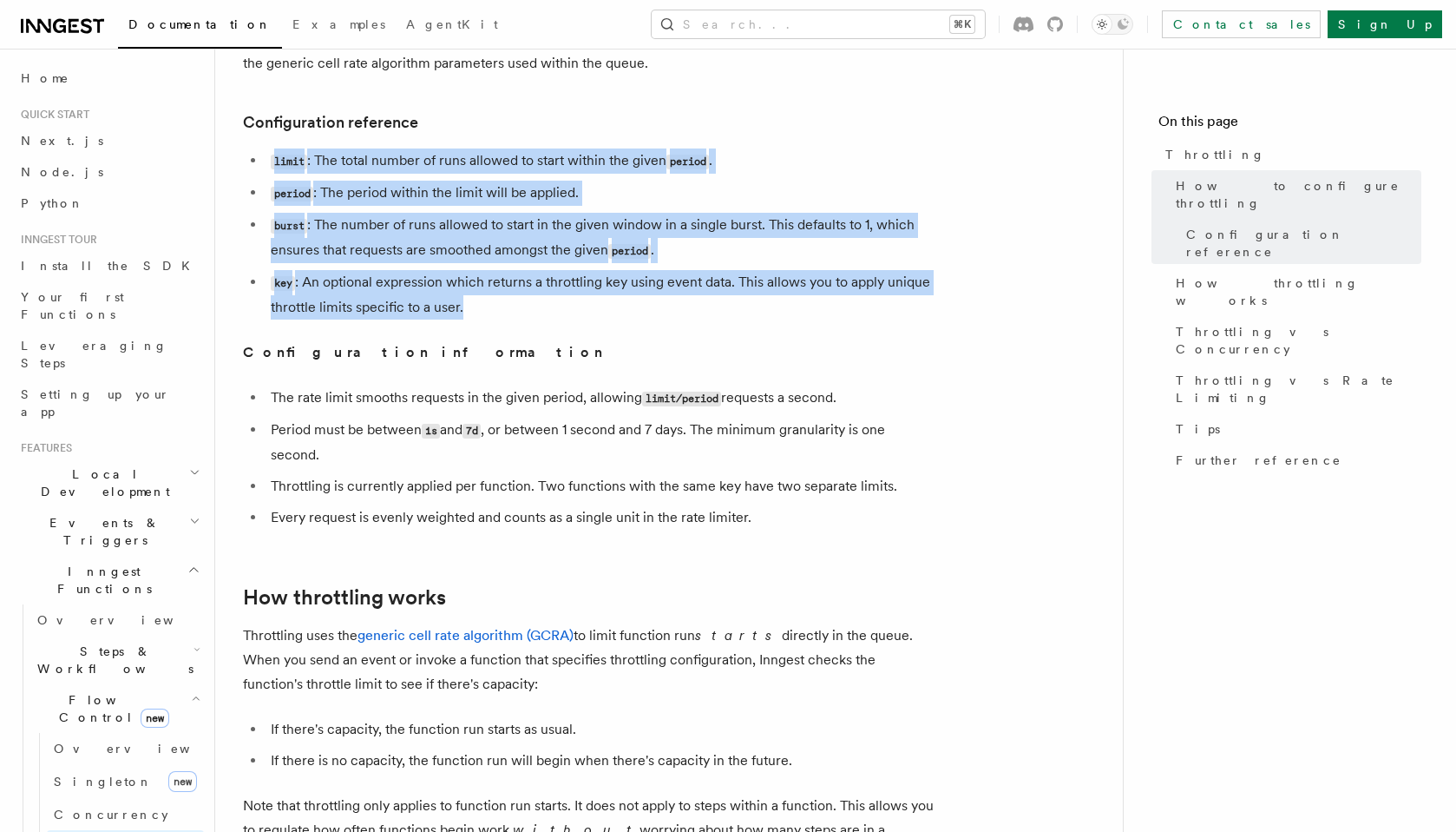
drag, startPoint x: 478, startPoint y: 324, endPoint x: 237, endPoint y: 152, distance: 296.1
click at [237, 152] on div "Features Inngest Functions Flow Control Throttling Throttling allows you to spe…" at bounding box center [697, 669] width 963 height 2696
copy article "limit : The total number of runs allowed to start within the given period . per…"
